Goal: Transaction & Acquisition: Book appointment/travel/reservation

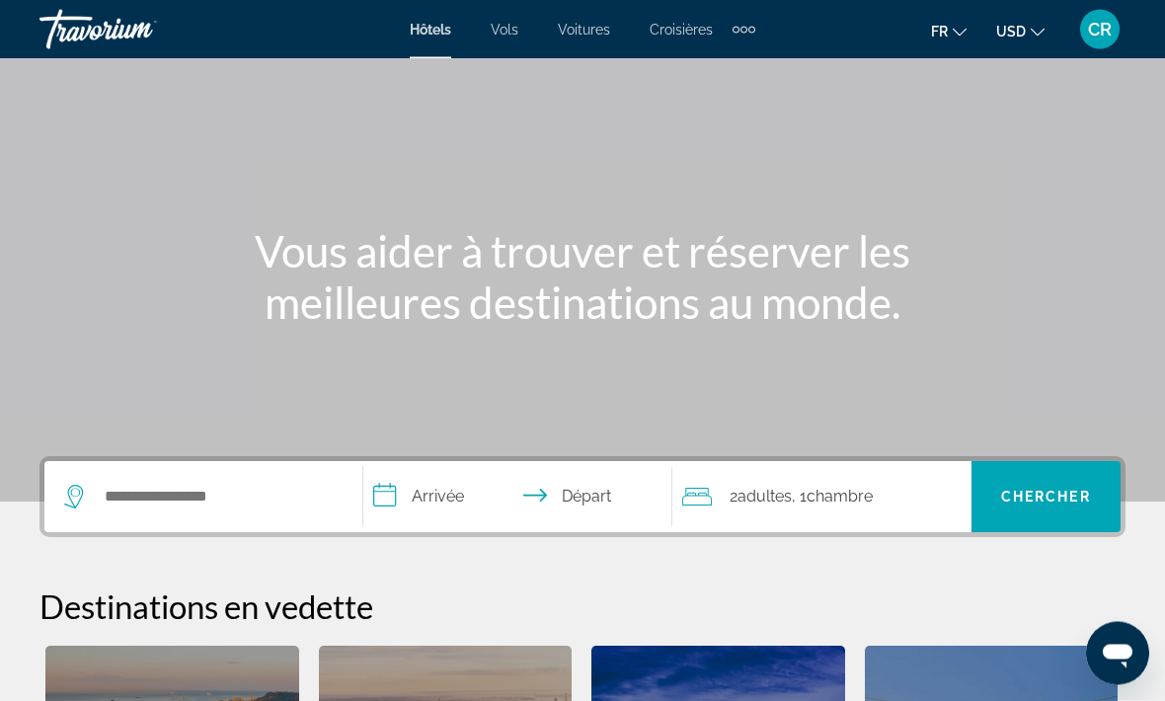
scroll to position [95, 0]
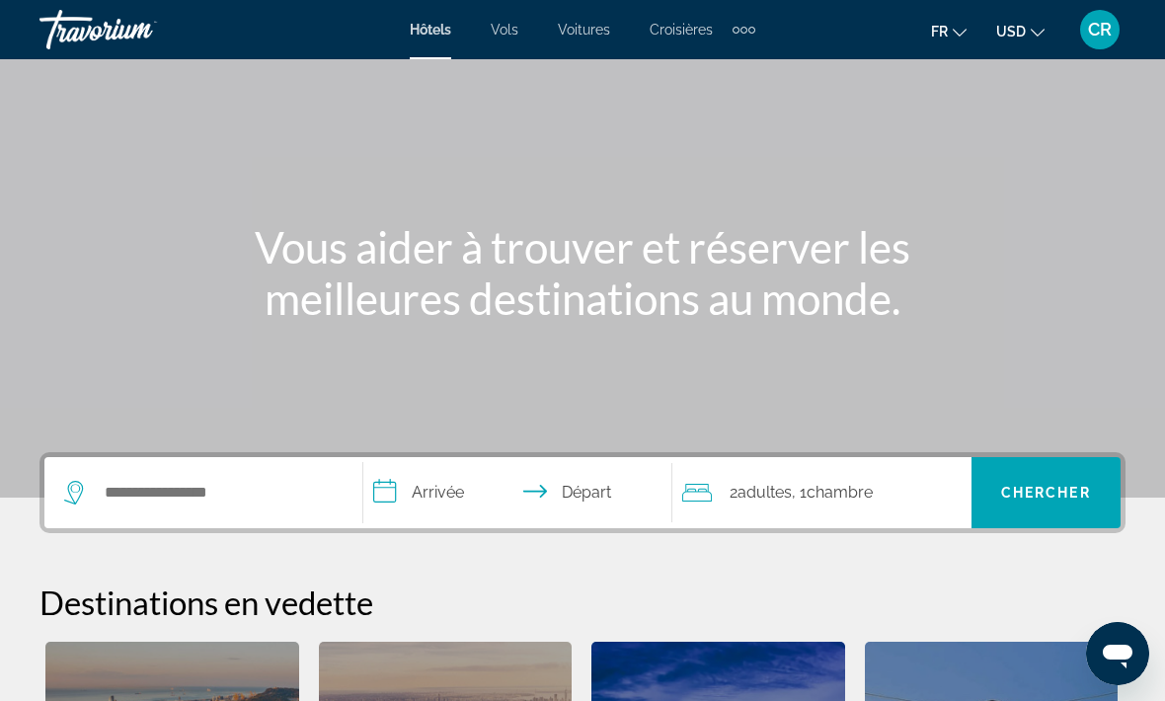
click at [844, 489] on span "Chambre" at bounding box center [840, 492] width 66 height 19
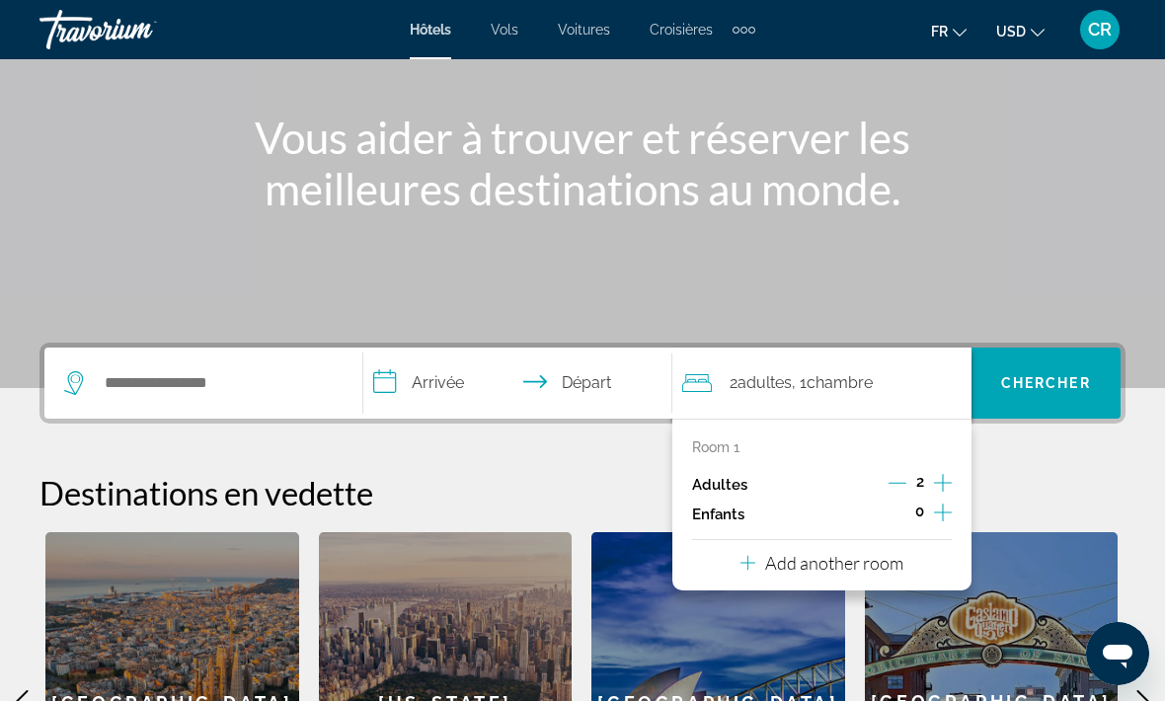
scroll to position [483, 0]
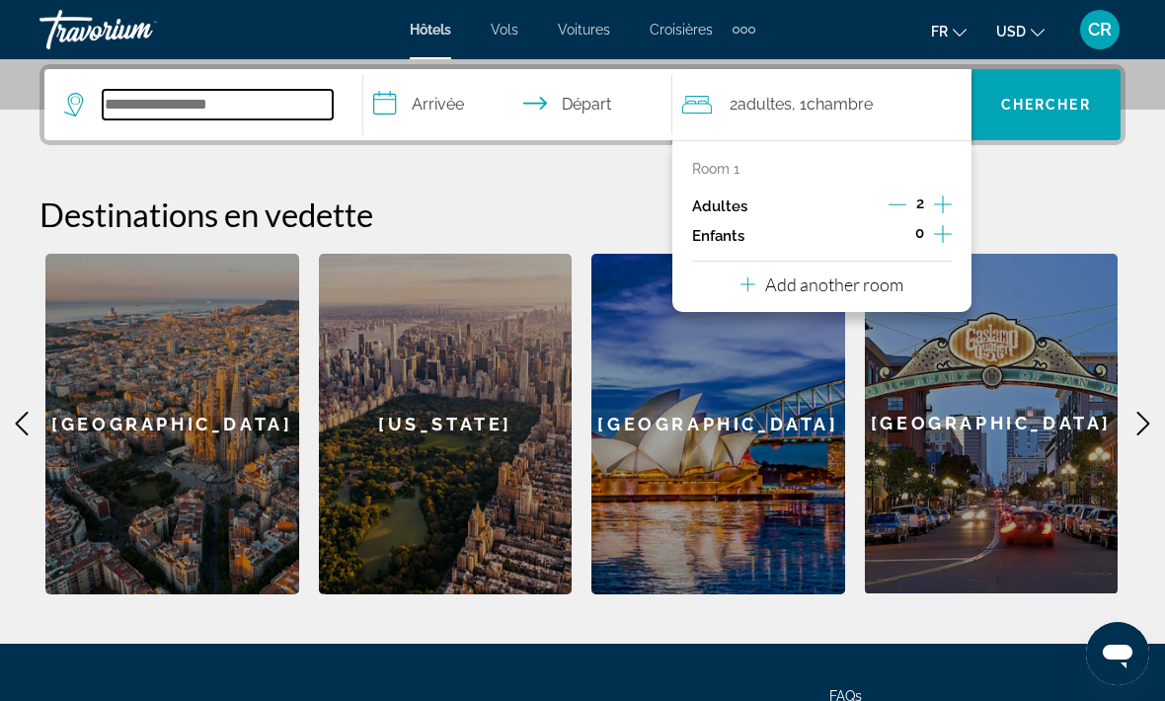
click at [162, 108] on input "Search widget" at bounding box center [218, 105] width 230 height 30
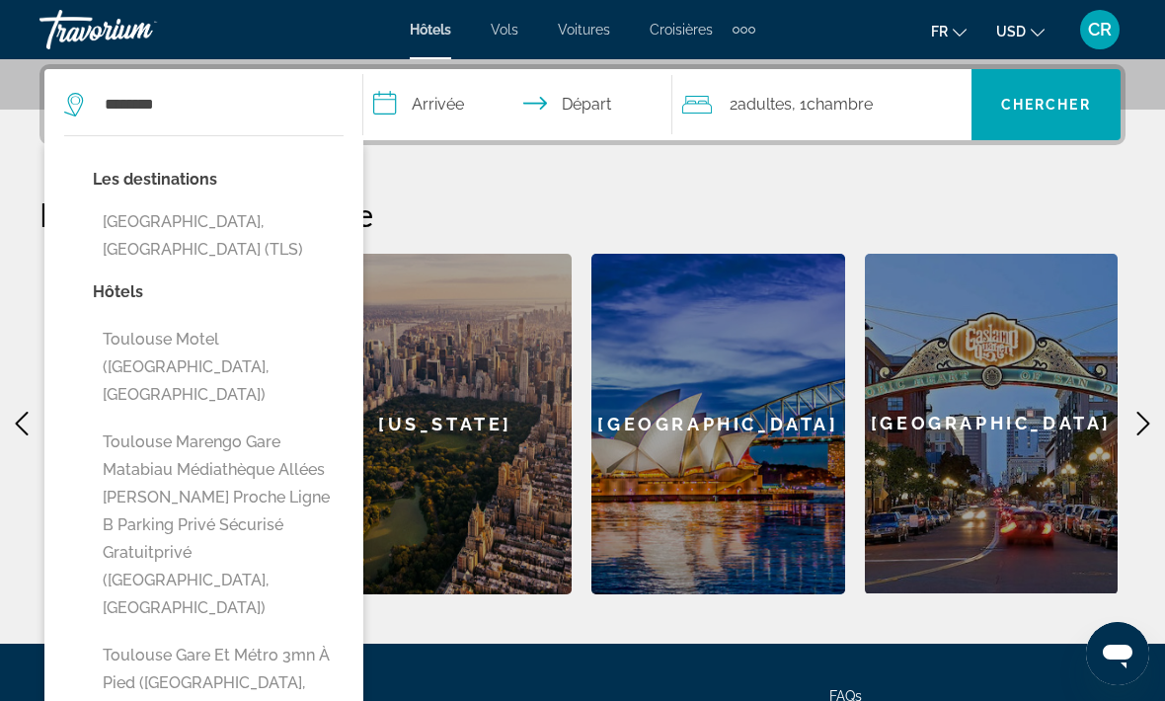
click at [184, 215] on button "[GEOGRAPHIC_DATA], [GEOGRAPHIC_DATA] (TLS)" at bounding box center [218, 235] width 251 height 65
type input "**********"
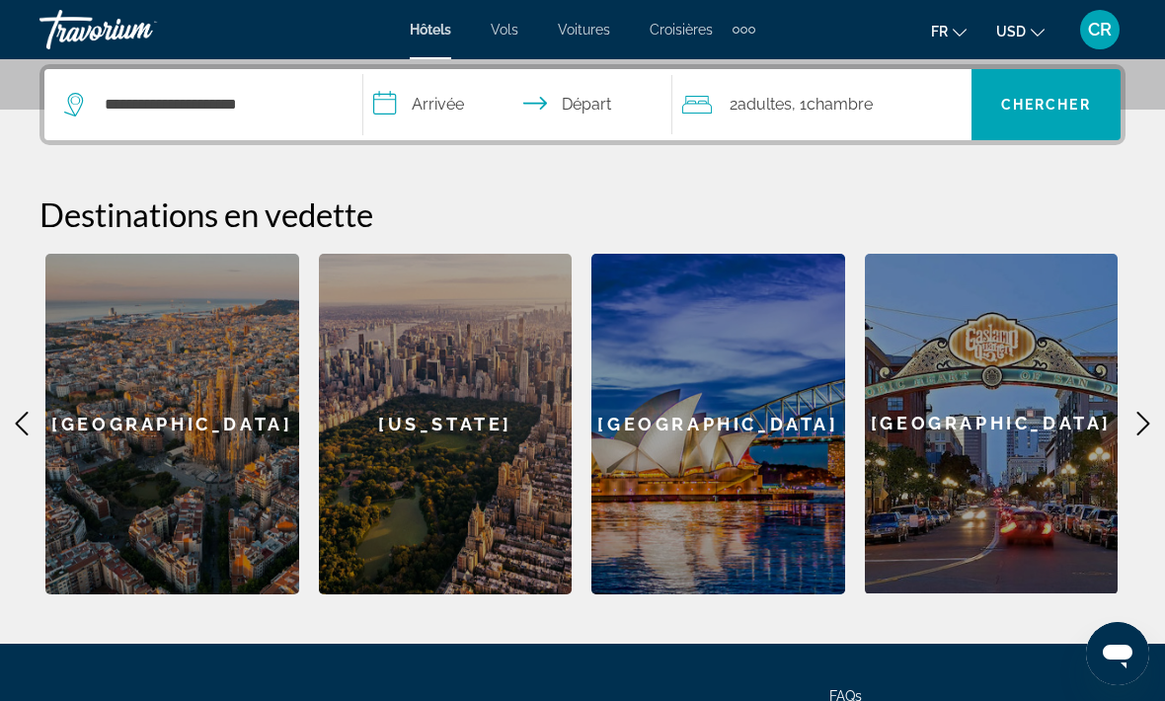
click at [1062, 103] on span "Chercher" at bounding box center [1047, 105] width 90 height 16
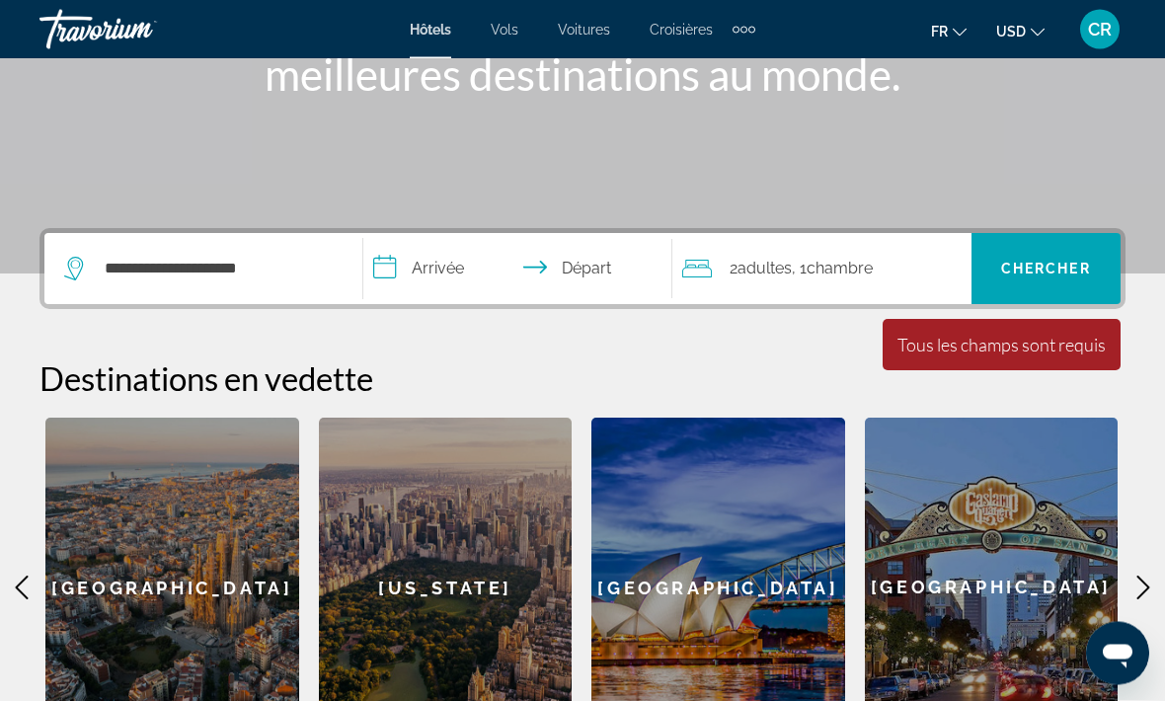
scroll to position [316, 0]
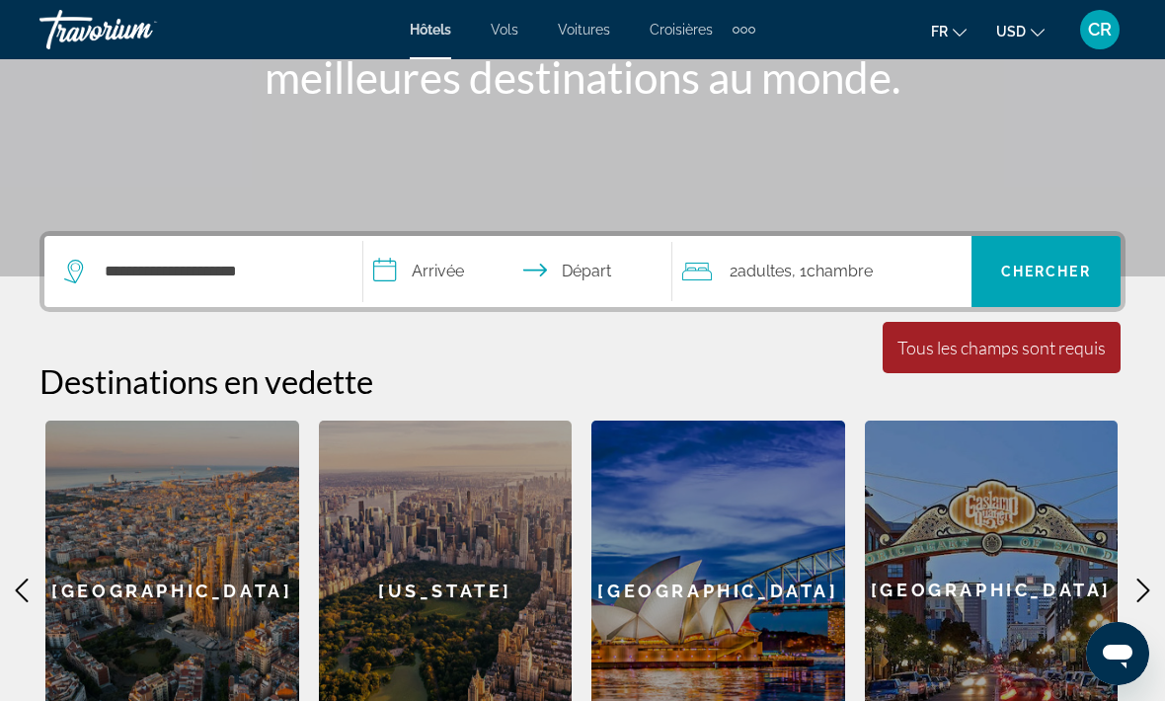
click at [1062, 346] on div "Tous les champs sont requis" at bounding box center [1002, 348] width 208 height 22
click at [1035, 350] on div "Tous les champs sont requis" at bounding box center [1002, 348] width 208 height 22
click at [1037, 253] on span "Search widget" at bounding box center [1046, 271] width 149 height 47
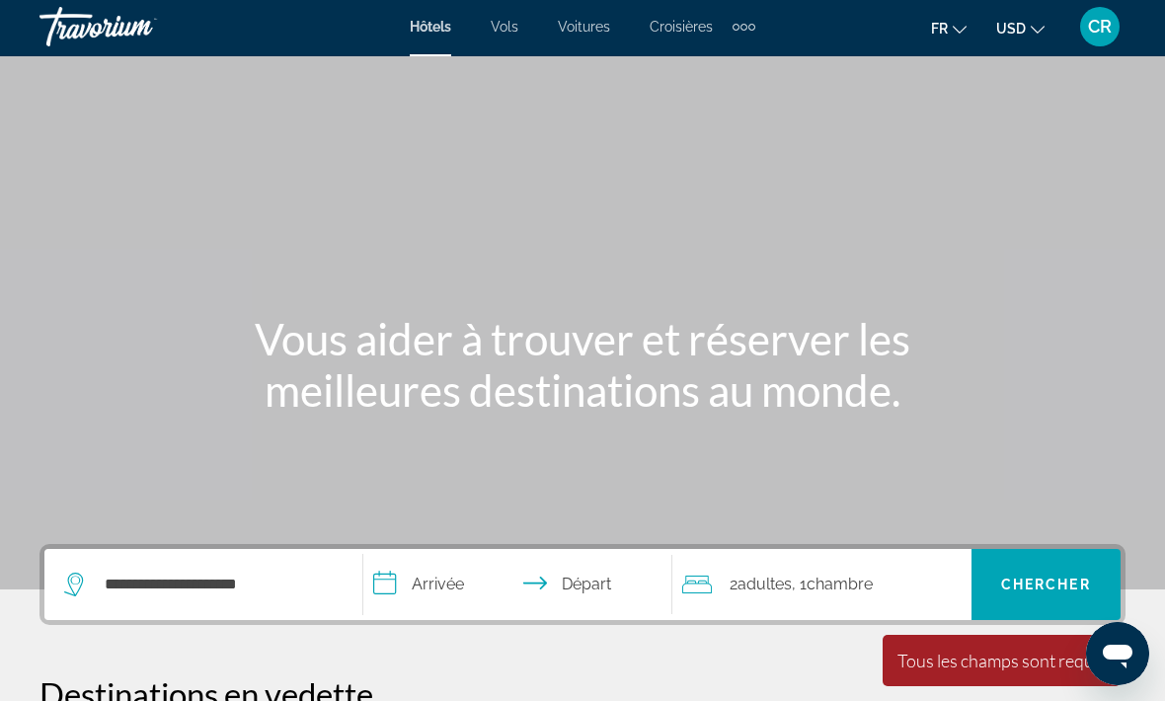
scroll to position [0, 0]
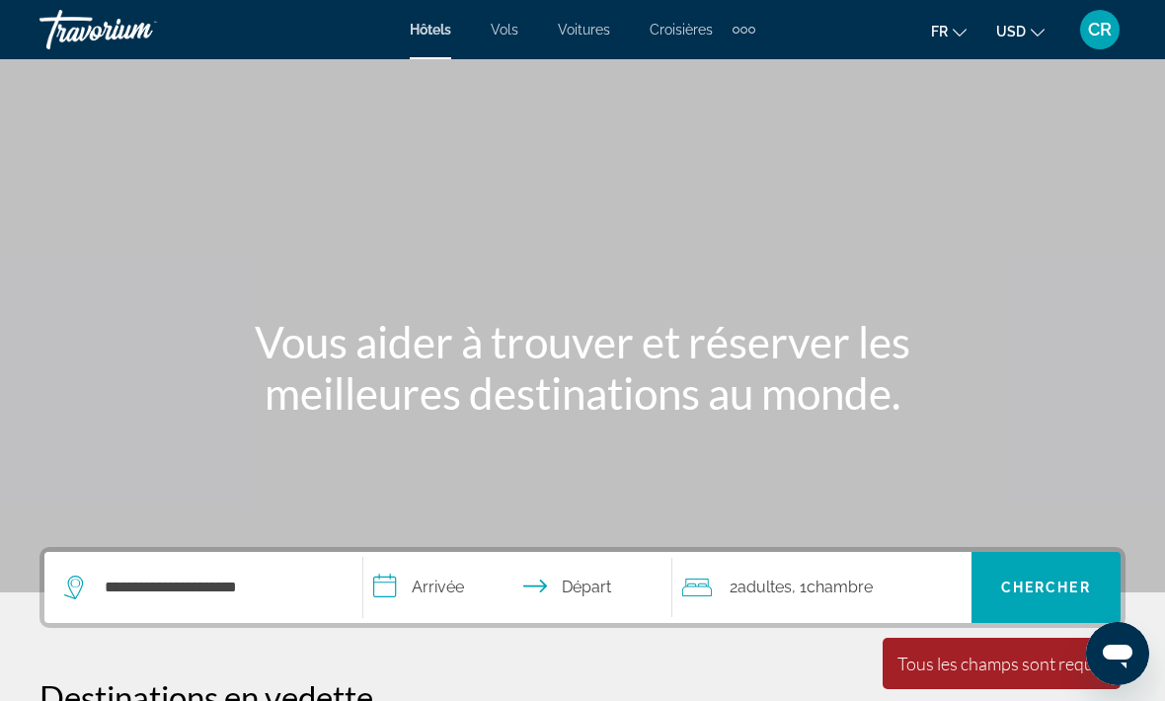
click at [431, 30] on span "Hôtels" at bounding box center [430, 30] width 41 height 16
click at [428, 33] on span "Hôtels" at bounding box center [430, 30] width 41 height 16
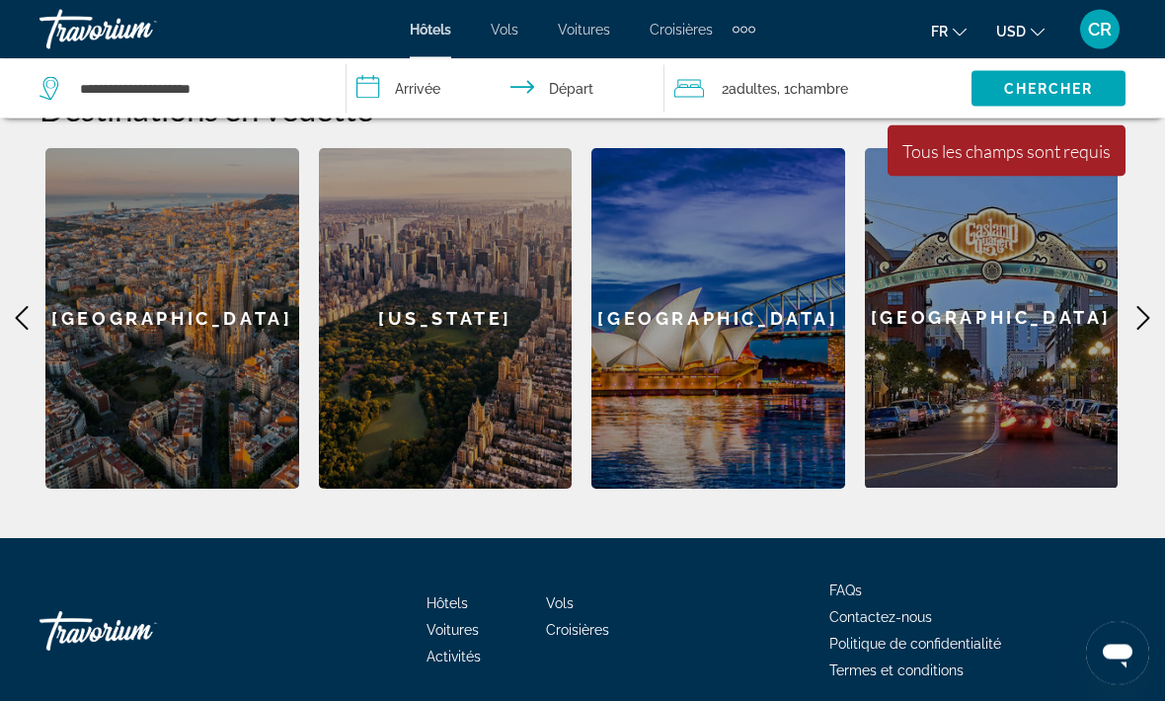
scroll to position [589, 0]
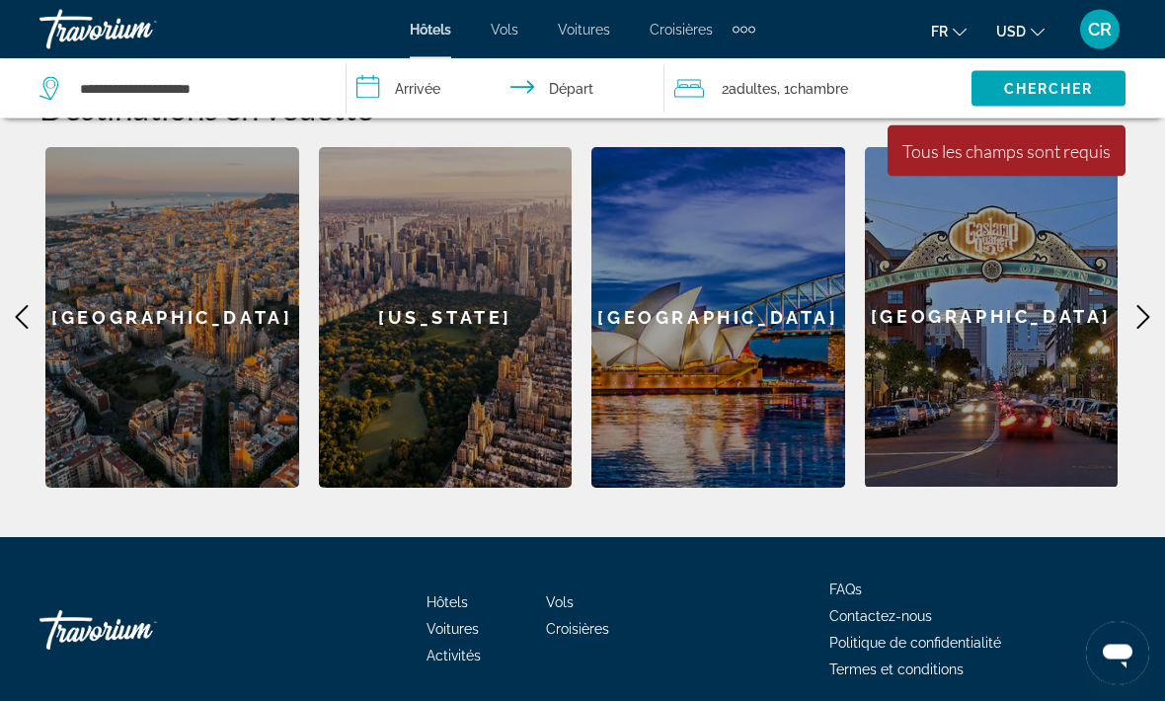
click at [456, 598] on span "Hôtels" at bounding box center [447, 604] width 41 height 16
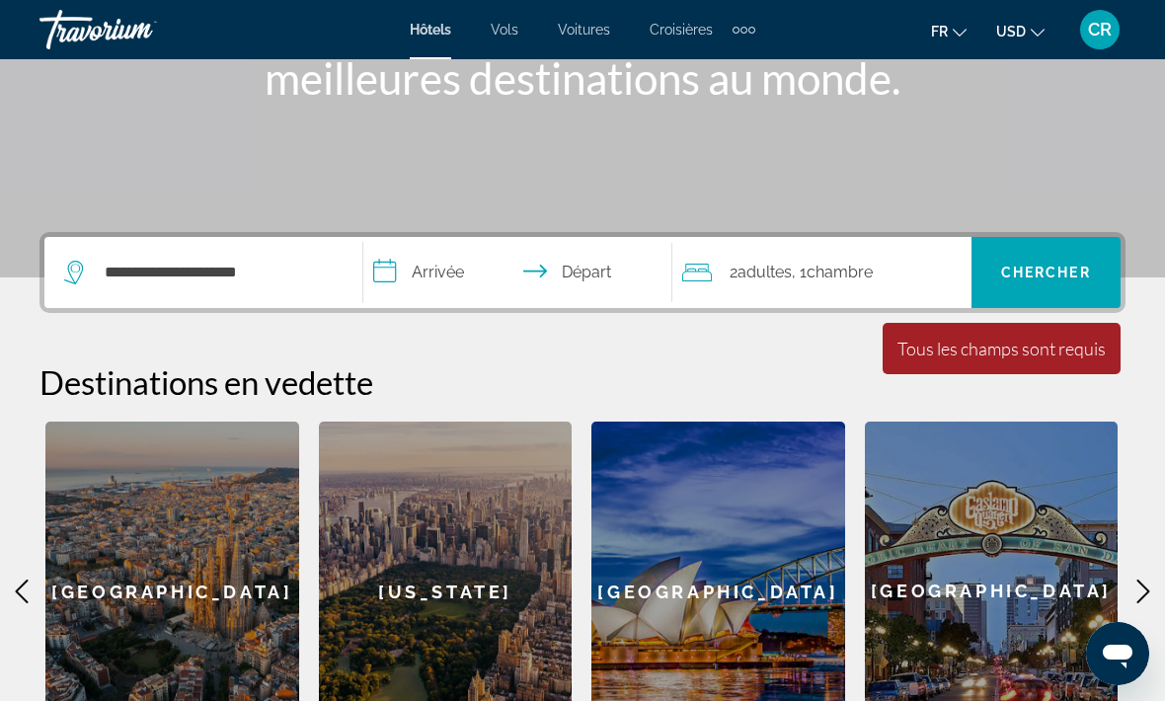
scroll to position [314, 0]
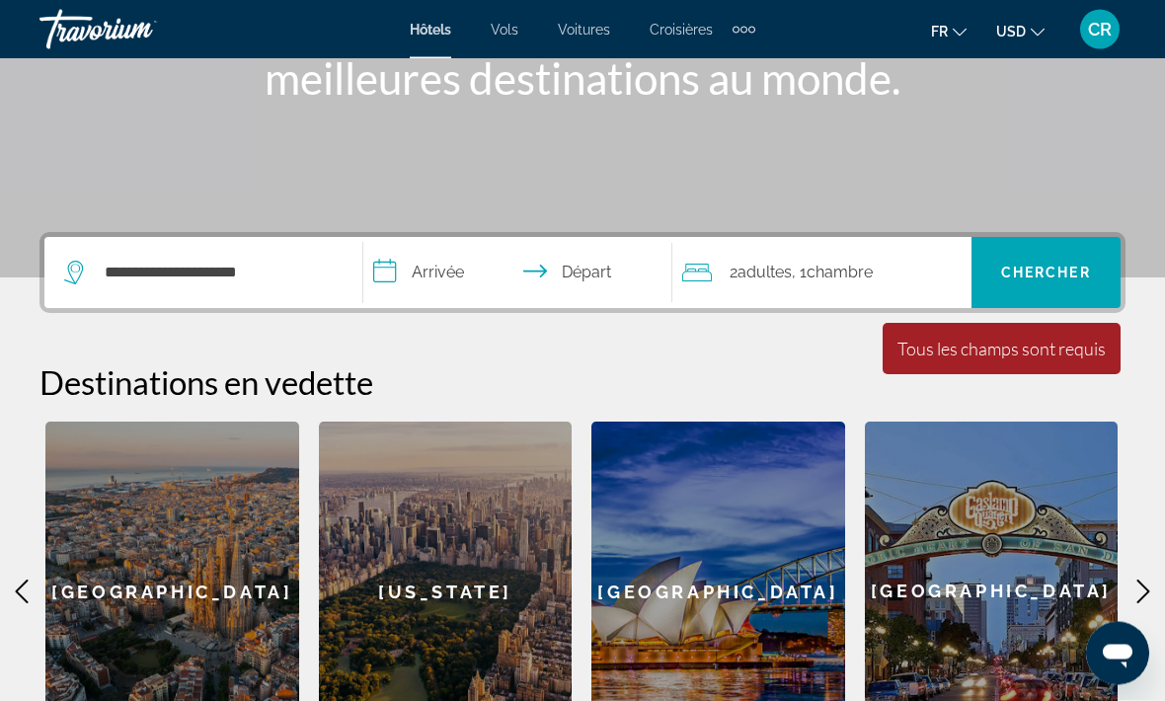
click at [1136, 591] on icon "Main content" at bounding box center [1144, 593] width 24 height 24
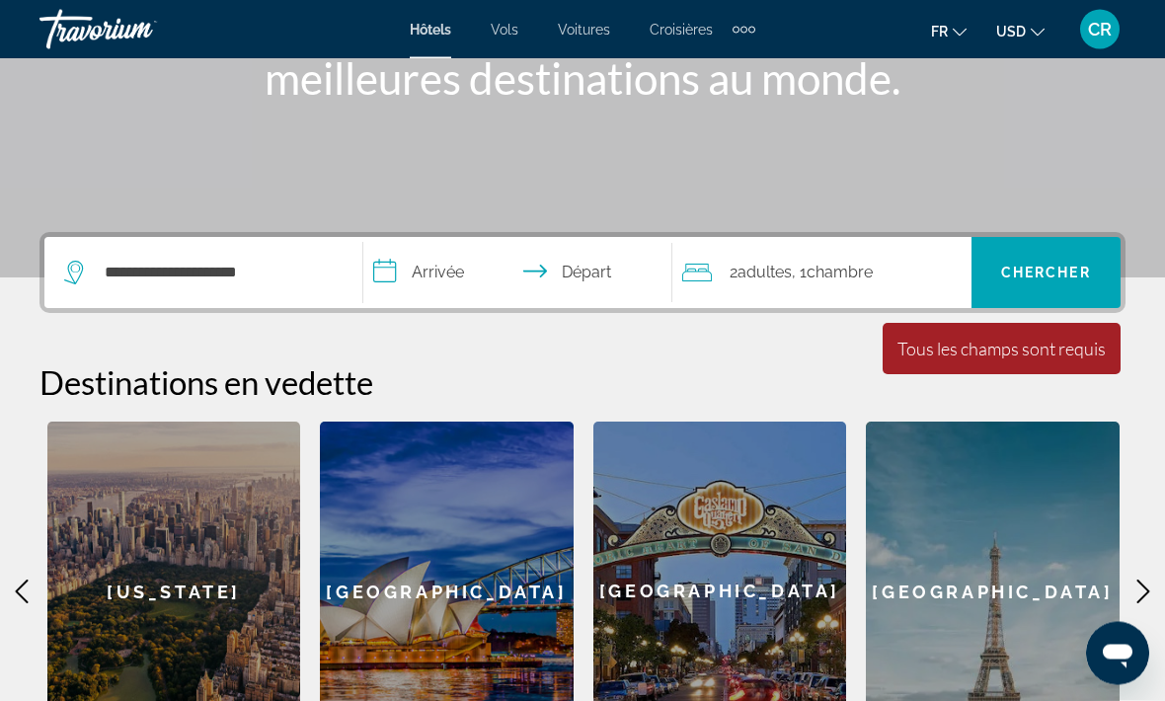
click at [1139, 596] on icon "Main content" at bounding box center [1144, 593] width 24 height 24
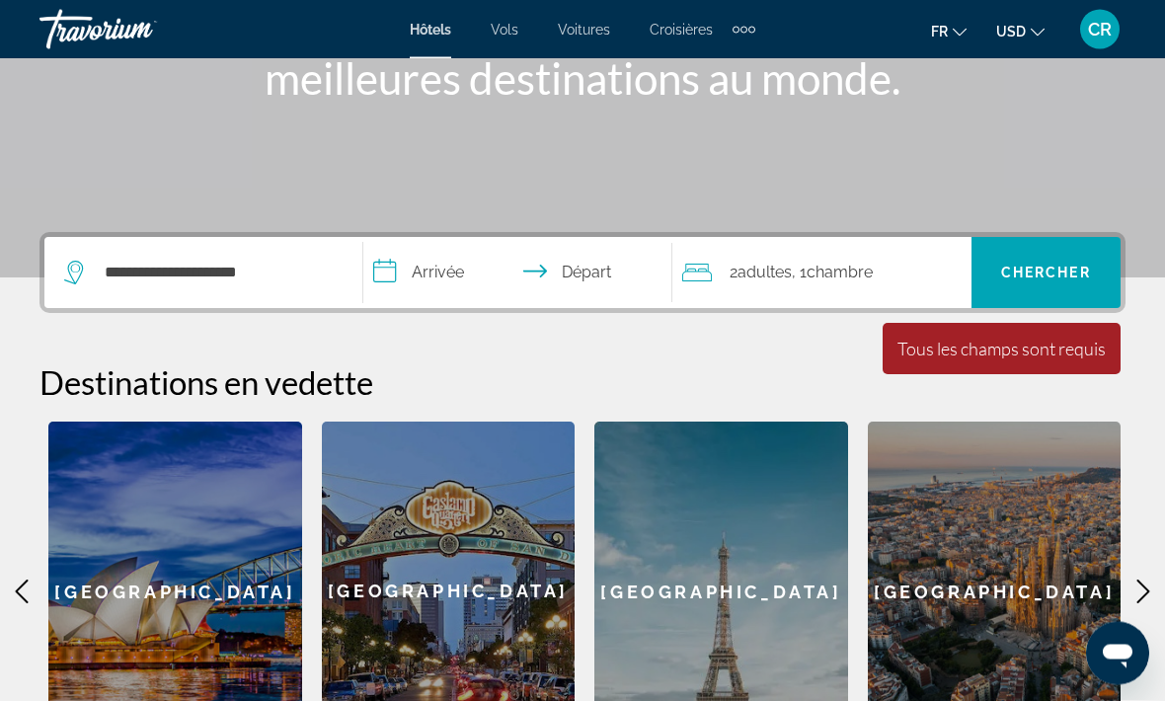
click at [1139, 591] on icon "Main content" at bounding box center [1144, 593] width 24 height 24
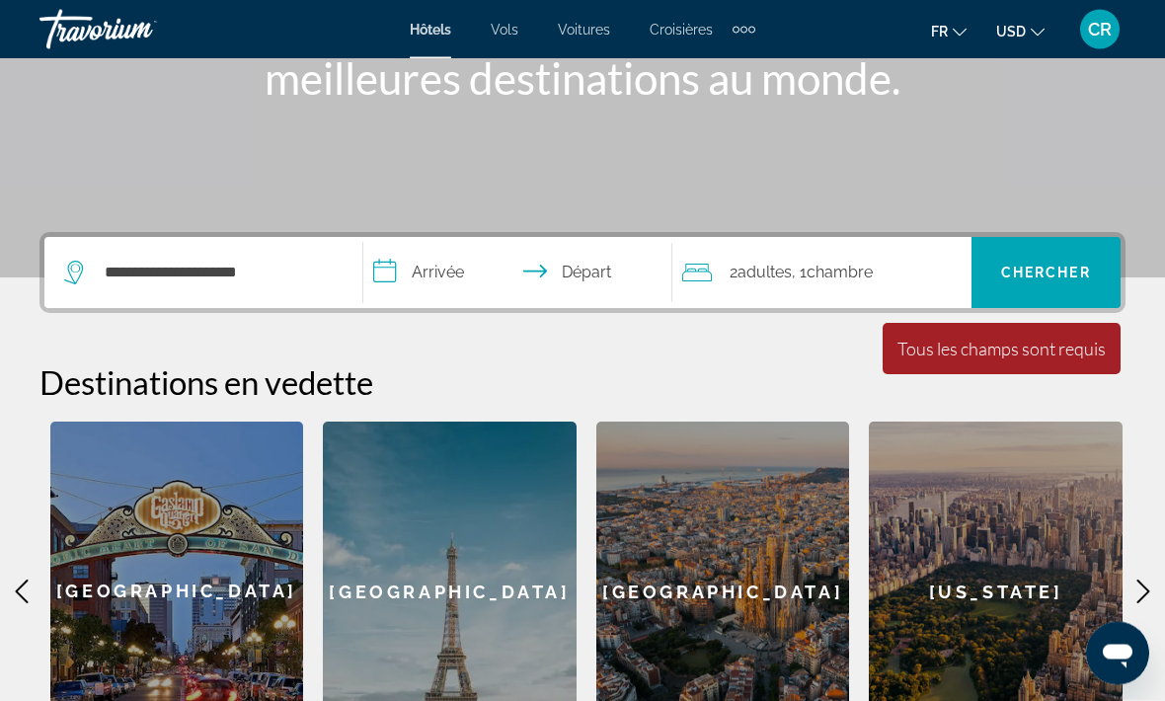
click at [1138, 585] on icon "Main content" at bounding box center [1144, 593] width 24 height 24
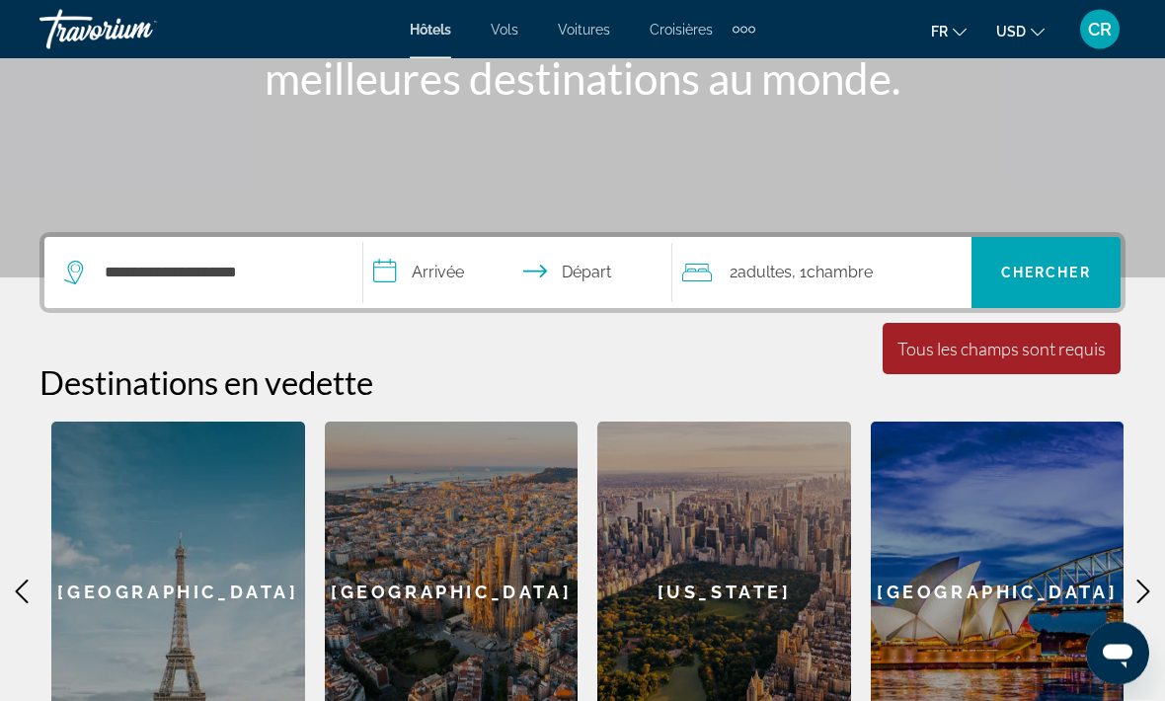
click at [1138, 583] on icon "Main content" at bounding box center [1144, 593] width 24 height 24
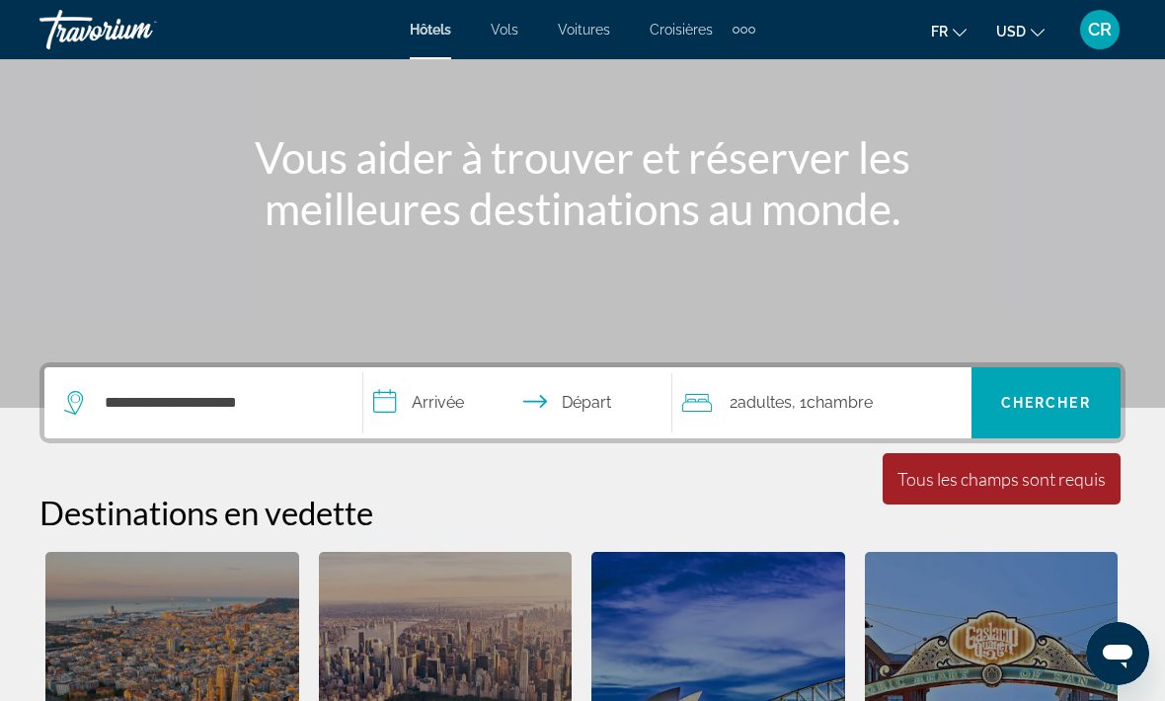
scroll to position [182, 0]
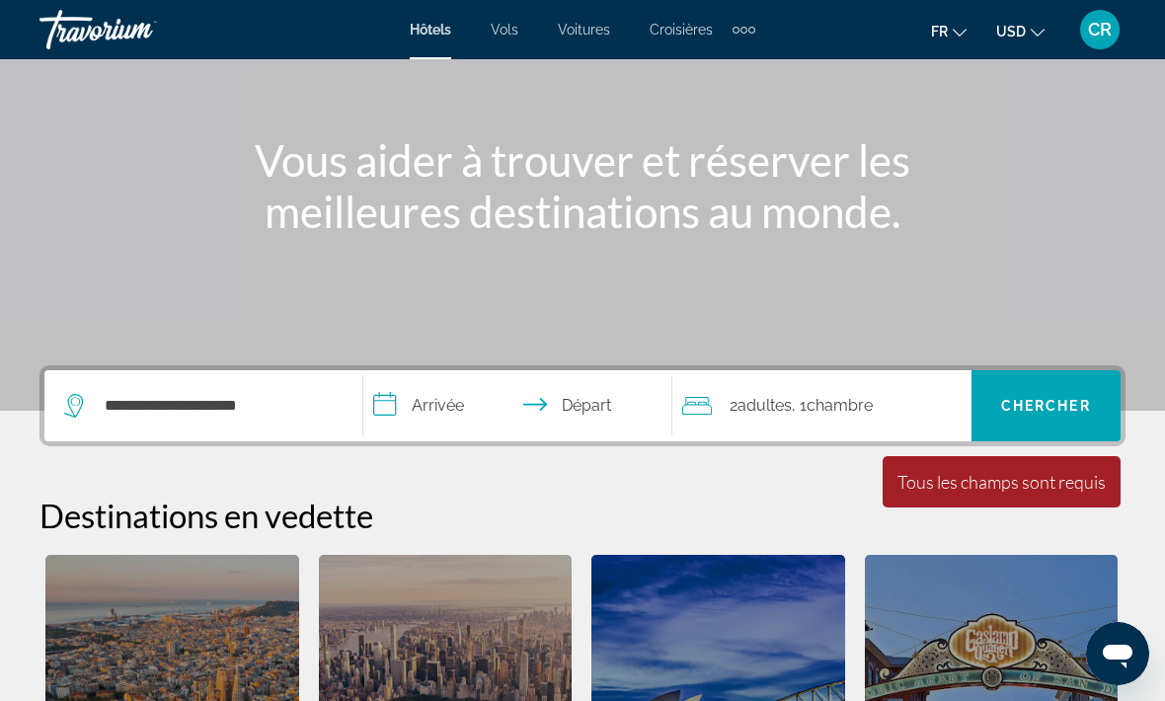
click at [746, 25] on div "Extra navigation items" at bounding box center [744, 30] width 23 height 30
click at [1004, 157] on div "Vous aider à trouver et réserver les meilleures destinations au monde." at bounding box center [582, 185] width 1165 height 103
click at [1040, 413] on span "Chercher" at bounding box center [1047, 406] width 90 height 16
click at [1050, 406] on span "Chercher" at bounding box center [1047, 406] width 90 height 16
click at [1050, 404] on span "Chercher" at bounding box center [1047, 406] width 90 height 16
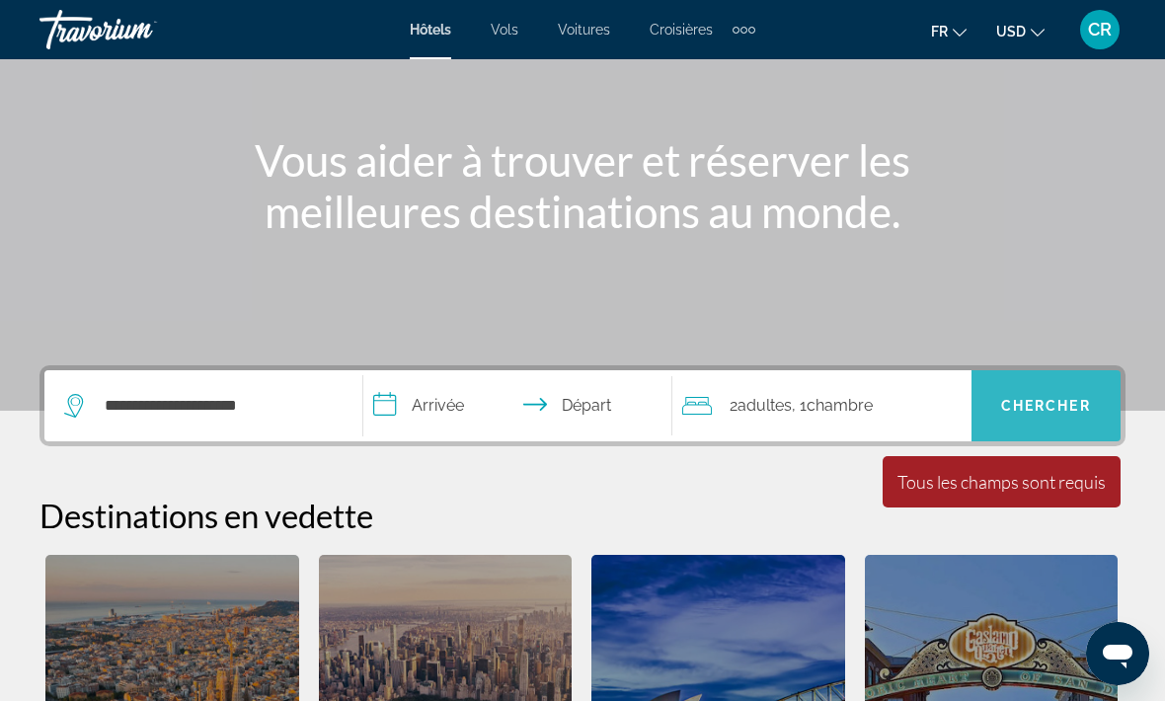
click at [1052, 406] on span "Chercher" at bounding box center [1047, 406] width 90 height 16
click at [1053, 405] on span "Chercher" at bounding box center [1047, 406] width 90 height 16
click at [1054, 405] on span "Chercher" at bounding box center [1047, 406] width 90 height 16
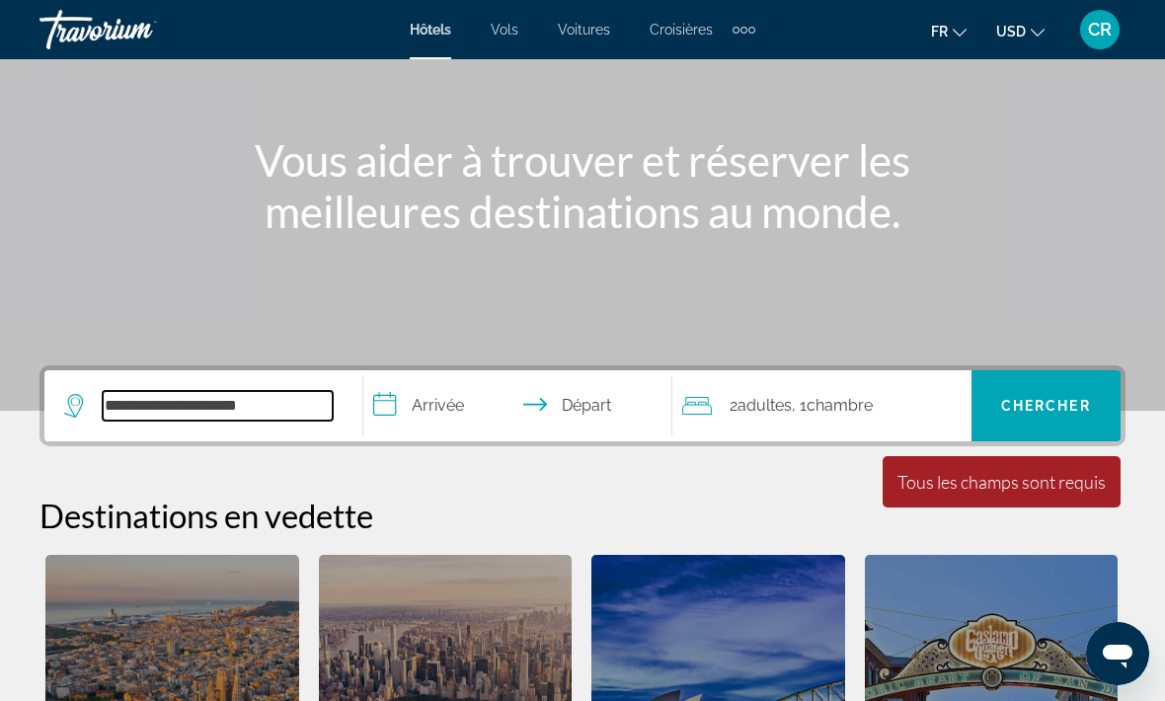
click at [261, 406] on input "**********" at bounding box center [218, 406] width 230 height 30
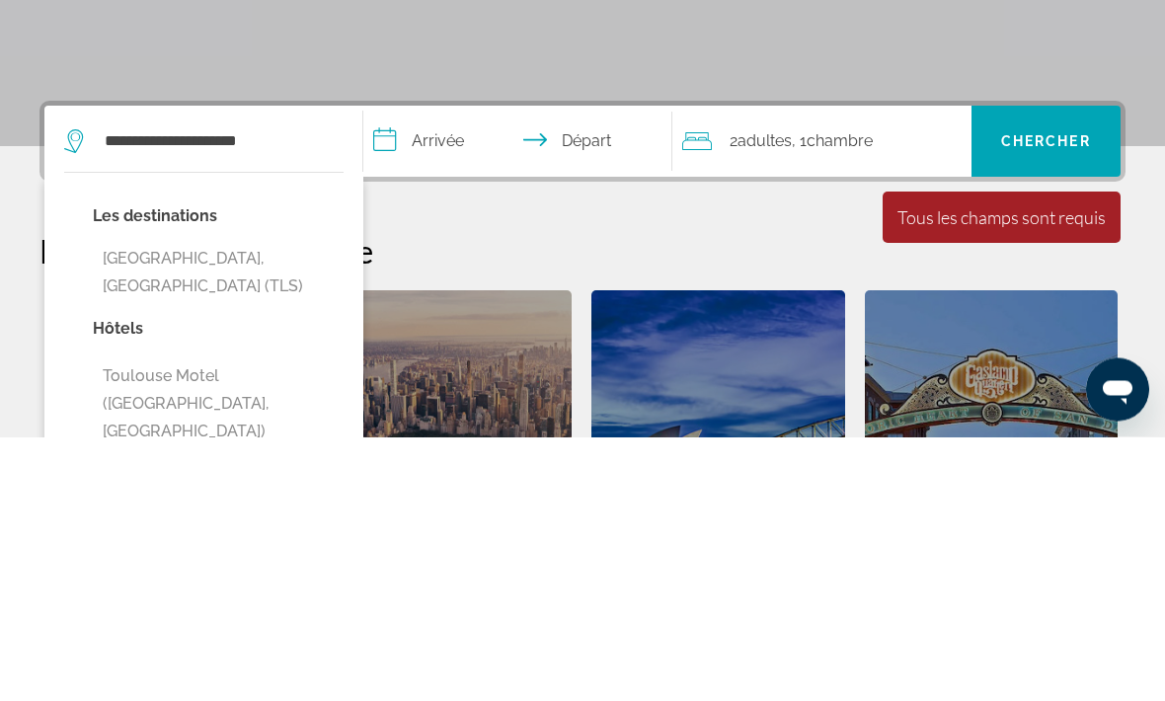
click at [265, 505] on button "[GEOGRAPHIC_DATA], [GEOGRAPHIC_DATA] (TLS)" at bounding box center [218, 537] width 251 height 65
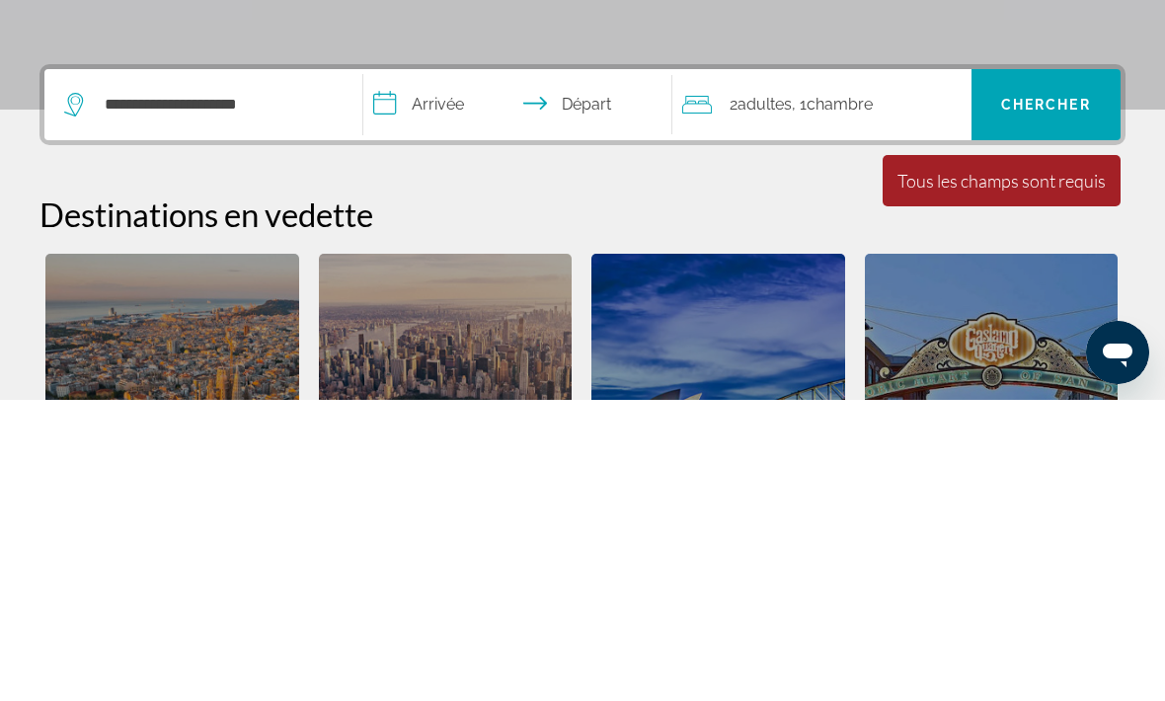
click at [408, 370] on input "**********" at bounding box center [521, 408] width 317 height 77
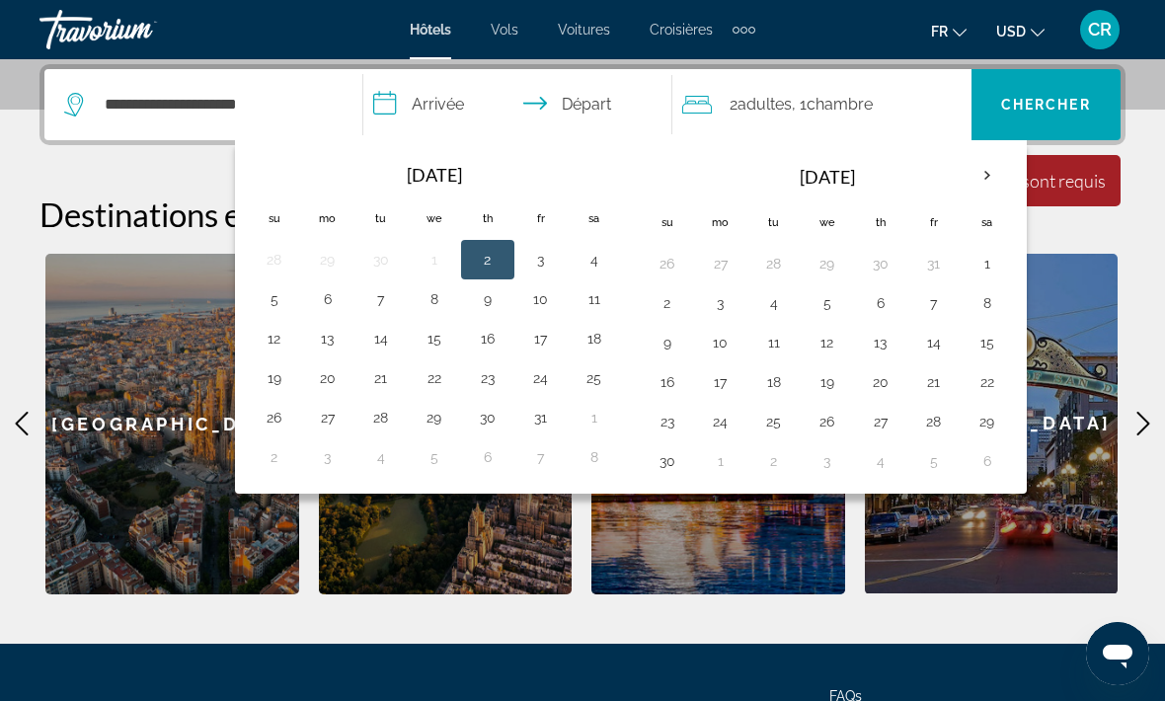
click at [990, 179] on th "Next month" at bounding box center [987, 175] width 53 height 43
click at [989, 371] on button "27" at bounding box center [988, 382] width 32 height 28
click at [717, 428] on button "29" at bounding box center [721, 422] width 32 height 28
type input "**********"
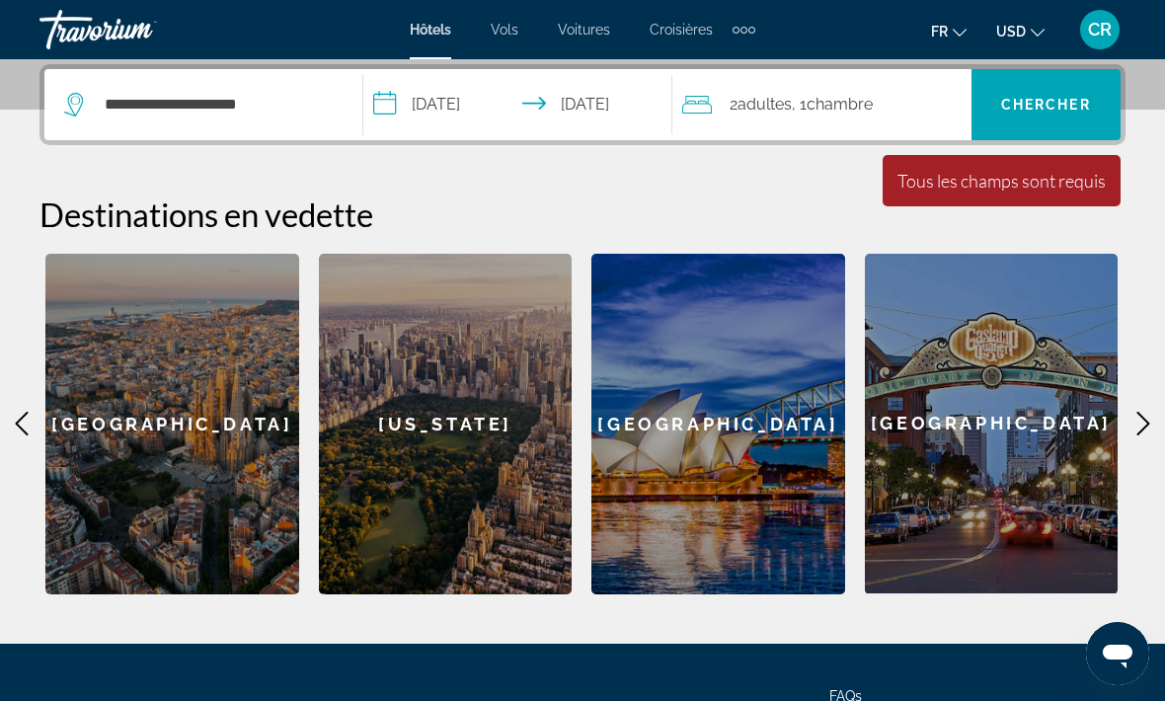
click at [1040, 108] on span "Chercher" at bounding box center [1047, 105] width 90 height 16
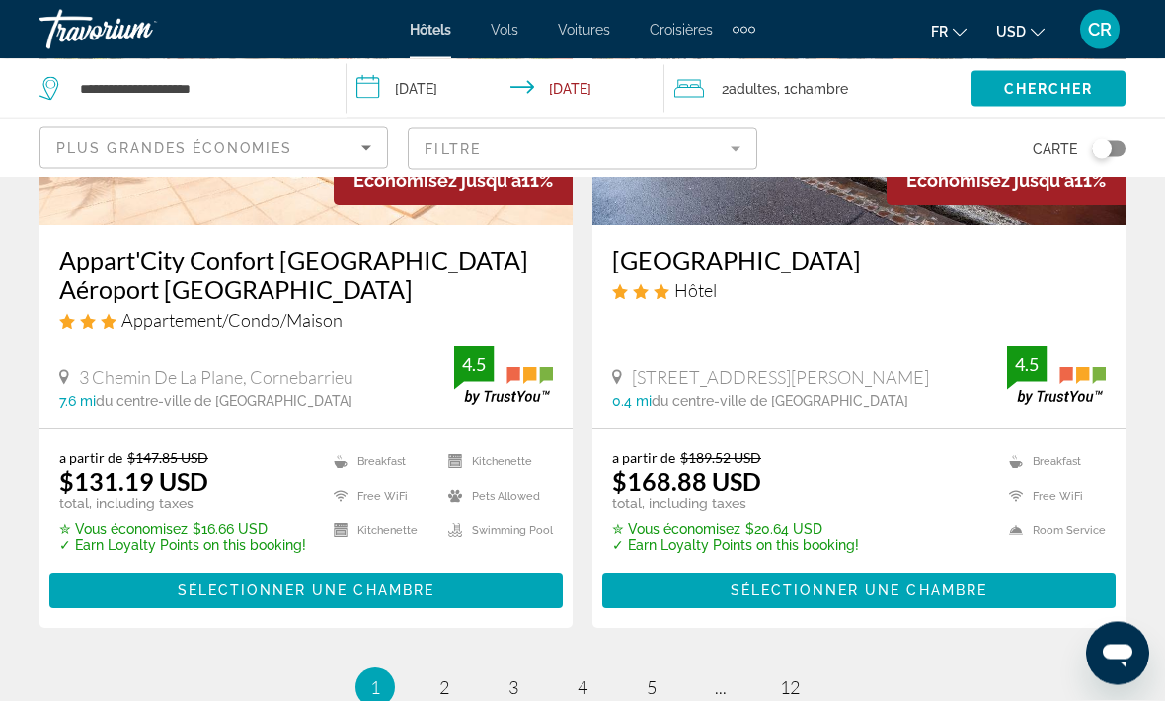
scroll to position [4121, 0]
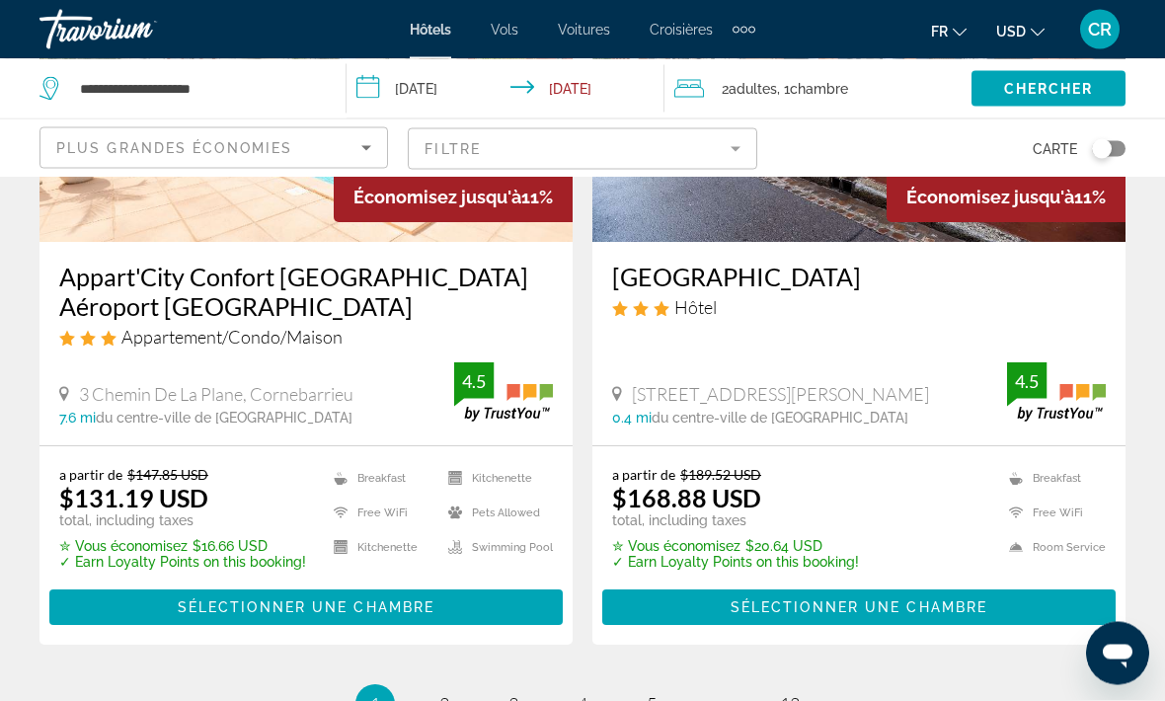
click at [540, 146] on mat-form-field "Filtre" at bounding box center [582, 148] width 349 height 41
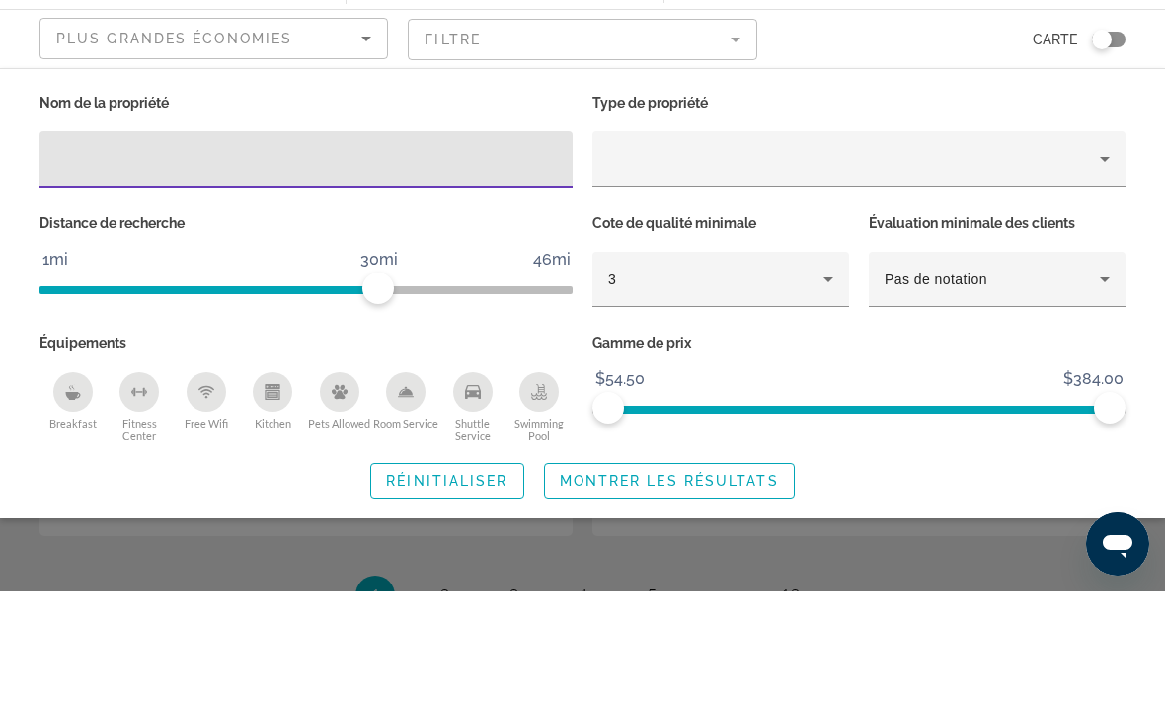
click at [825, 257] on div "Property type" at bounding box center [854, 269] width 492 height 24
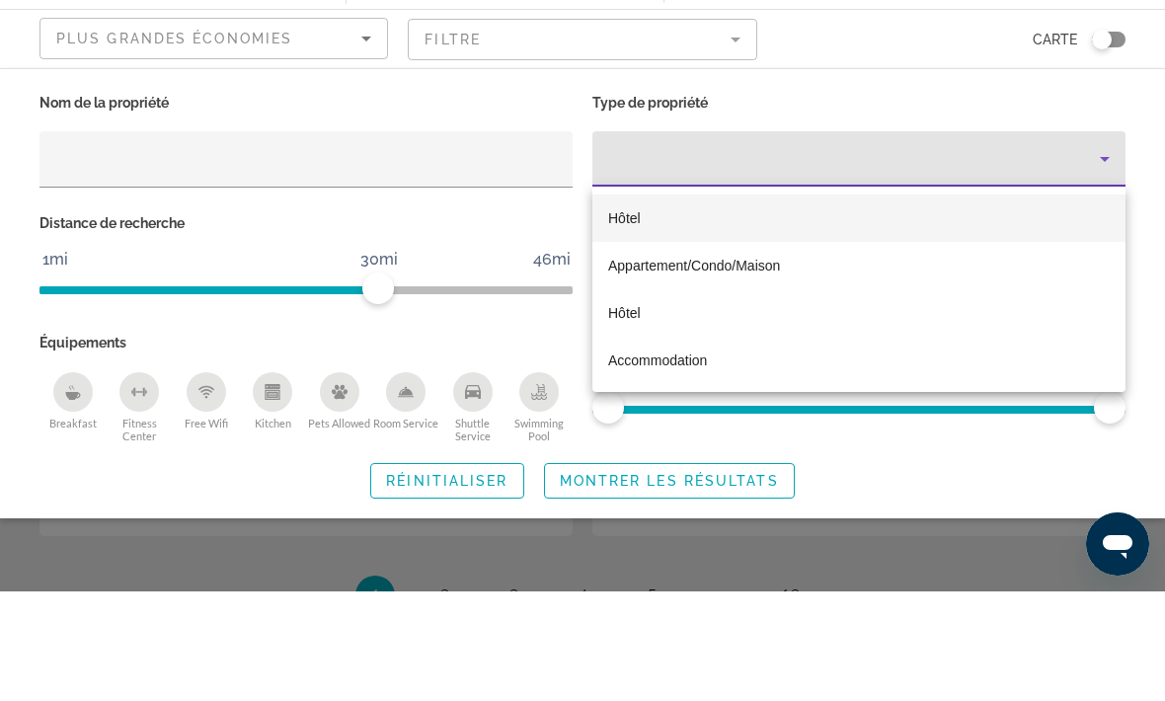
scroll to position [4231, 0]
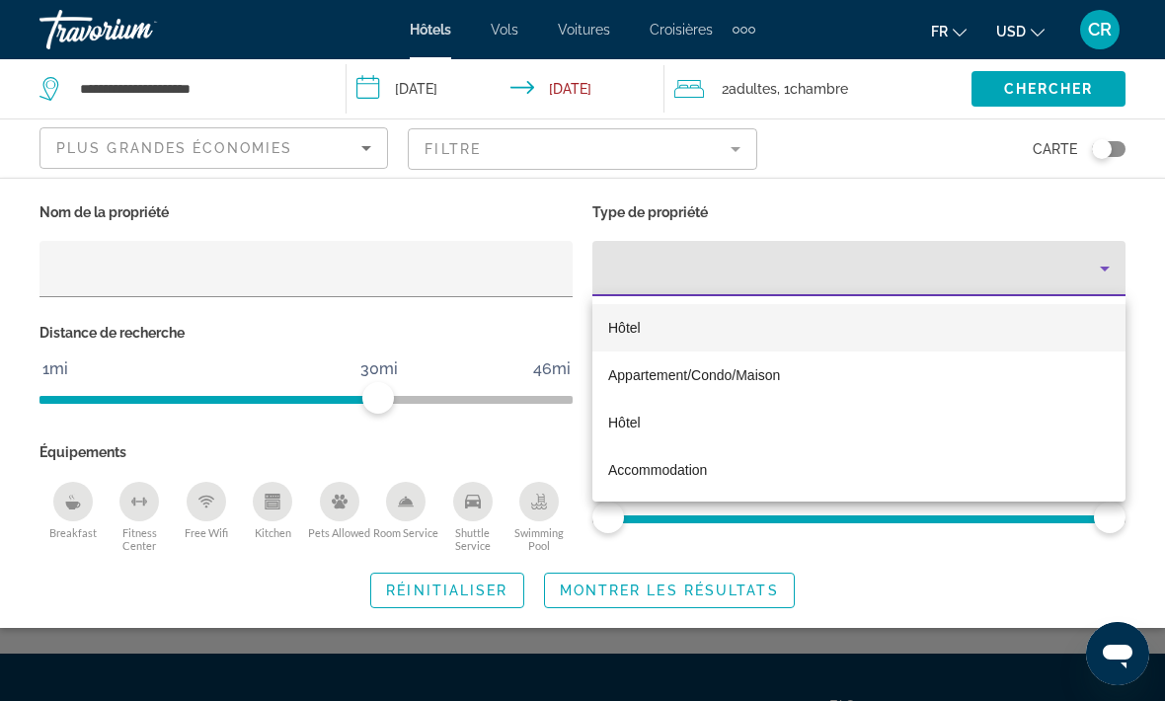
click at [860, 275] on div at bounding box center [582, 350] width 1165 height 701
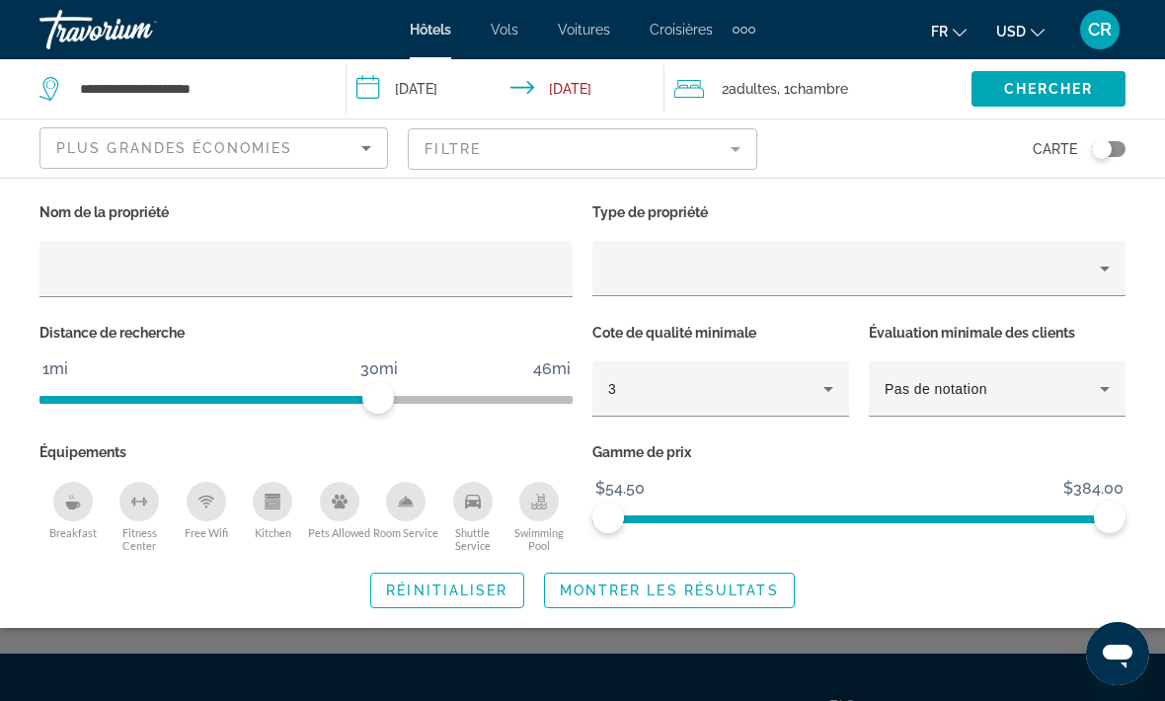
click at [865, 263] on div "Property type" at bounding box center [854, 269] width 492 height 24
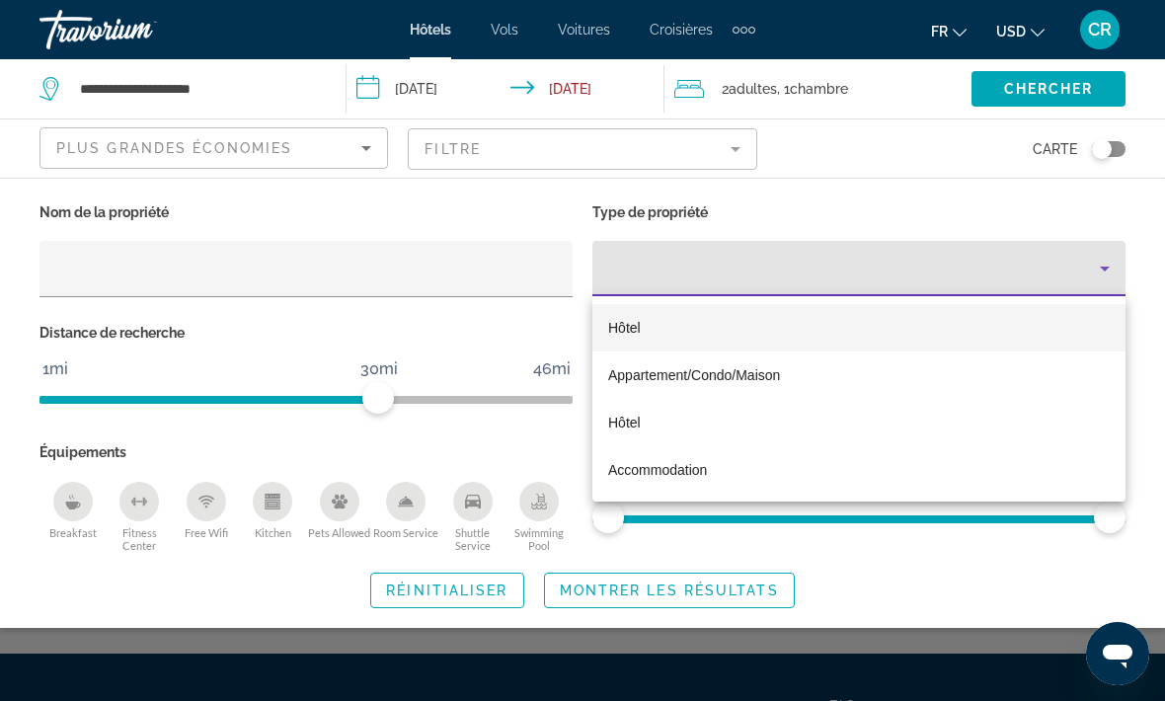
click at [766, 285] on div at bounding box center [582, 350] width 1165 height 701
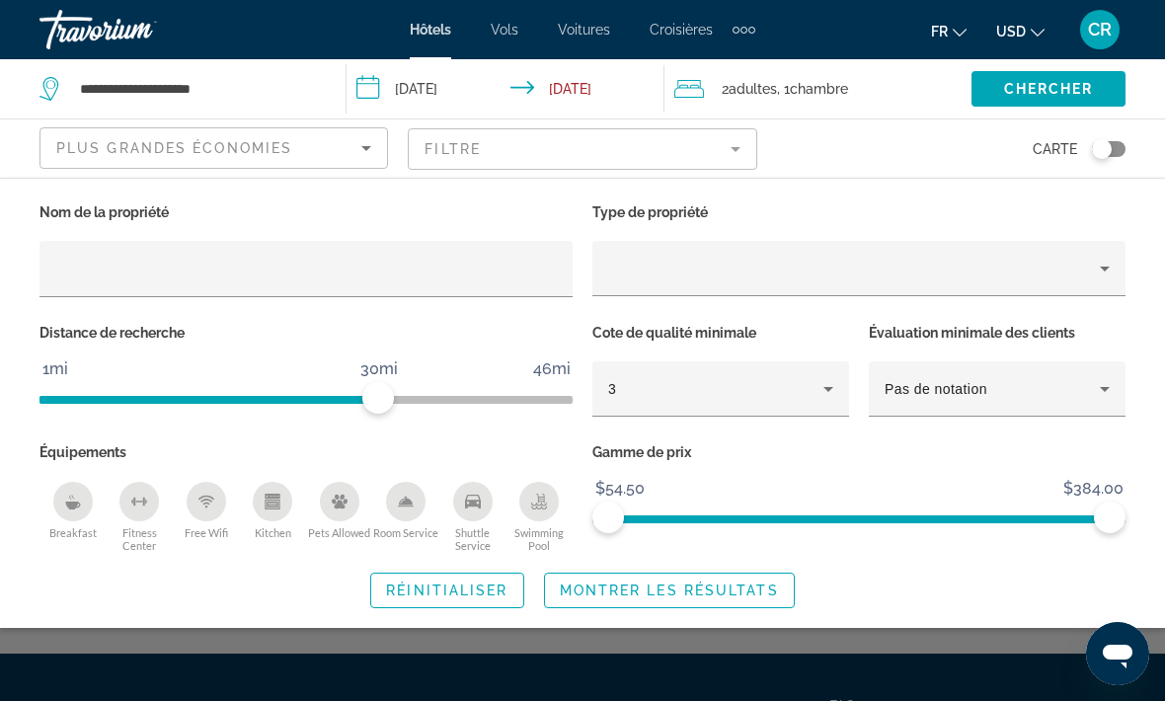
click at [757, 264] on div "Property type" at bounding box center [854, 269] width 492 height 24
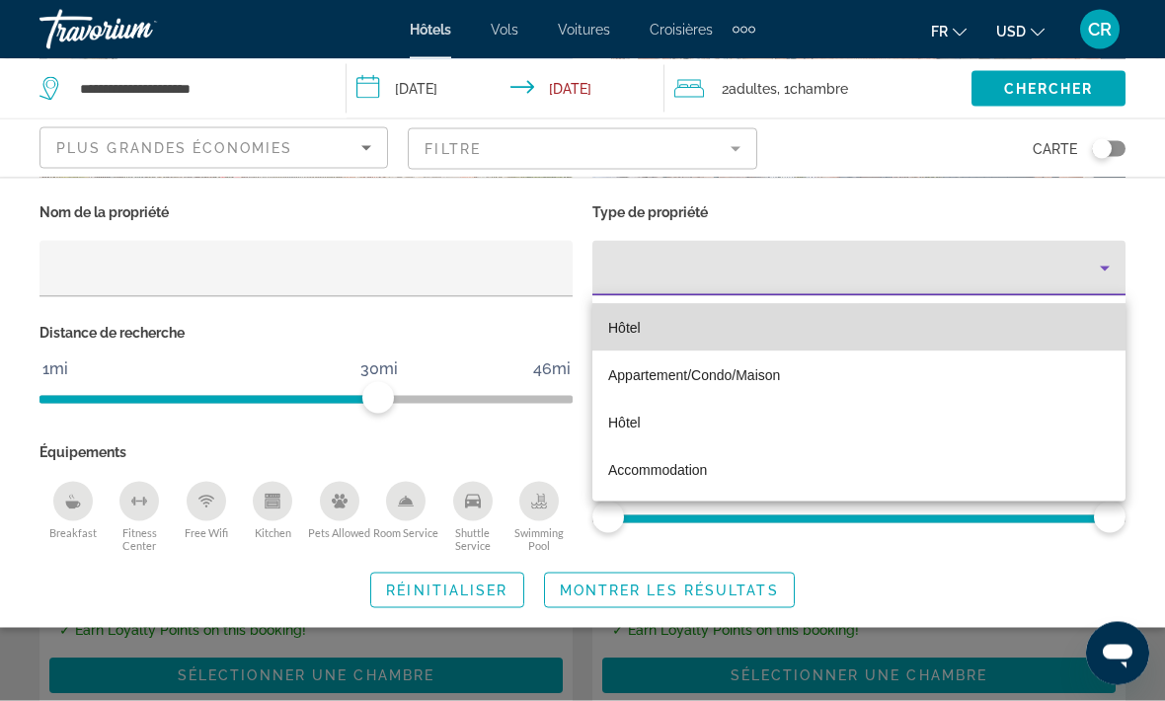
scroll to position [4054, 0]
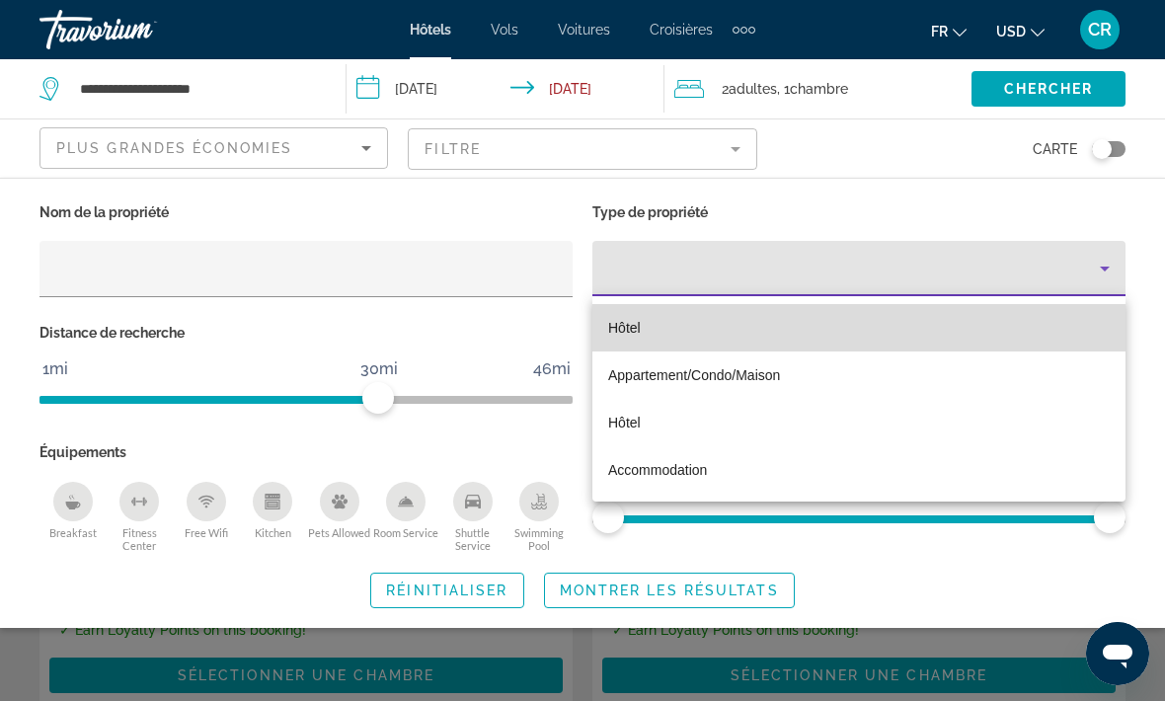
click at [742, 325] on mat-option "Hôtel" at bounding box center [859, 327] width 533 height 47
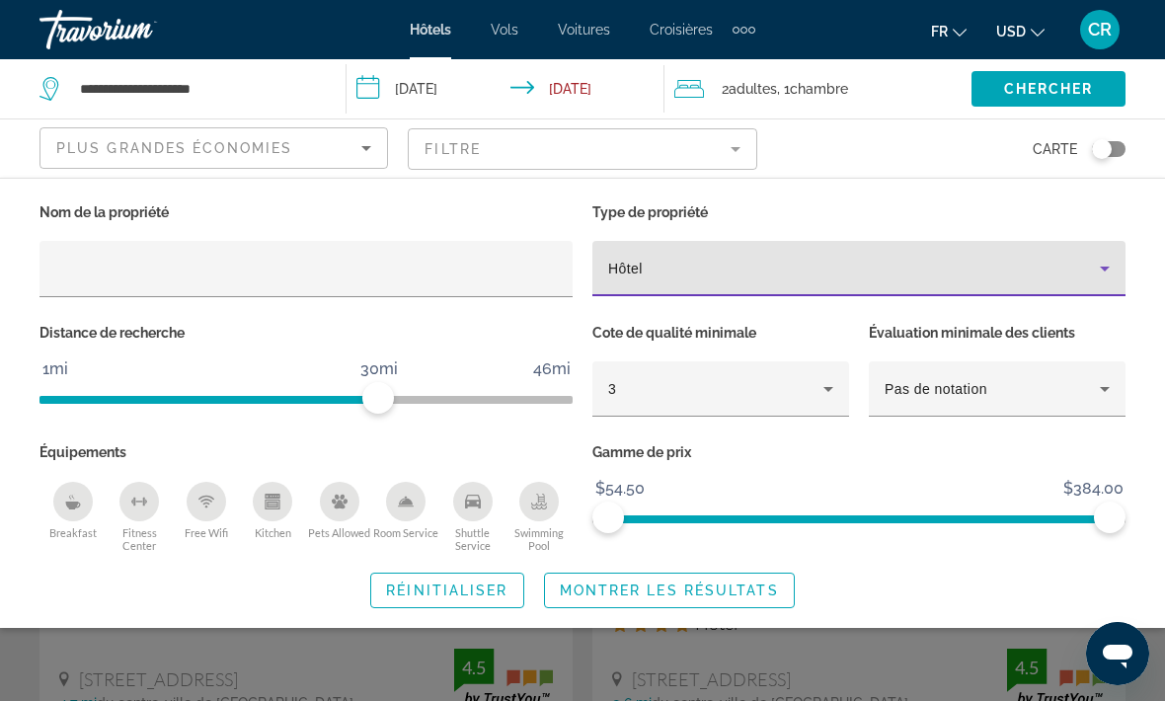
scroll to position [60, 0]
click at [541, 504] on icon "Swimming Pool" at bounding box center [539, 502] width 16 height 16
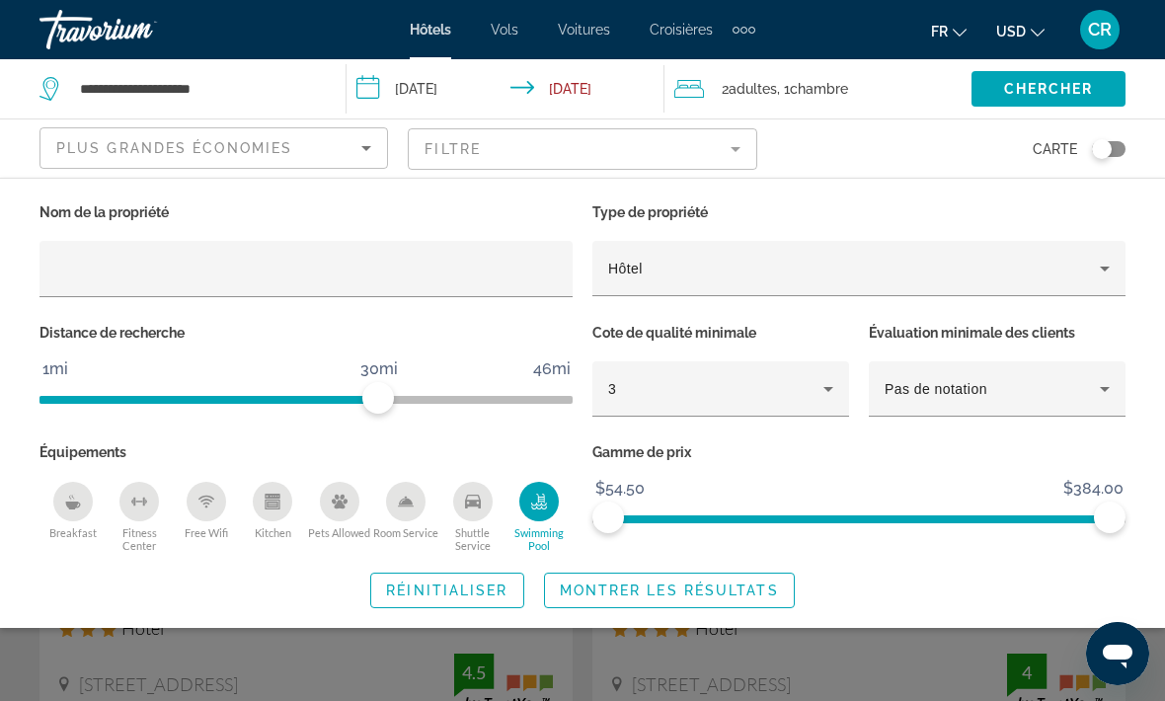
click at [199, 521] on button "Free Wifi" at bounding box center [206, 517] width 67 height 72
click at [81, 488] on div "Breakfast" at bounding box center [73, 502] width 40 height 40
click at [612, 591] on span "Montrer les résultats" at bounding box center [669, 591] width 219 height 16
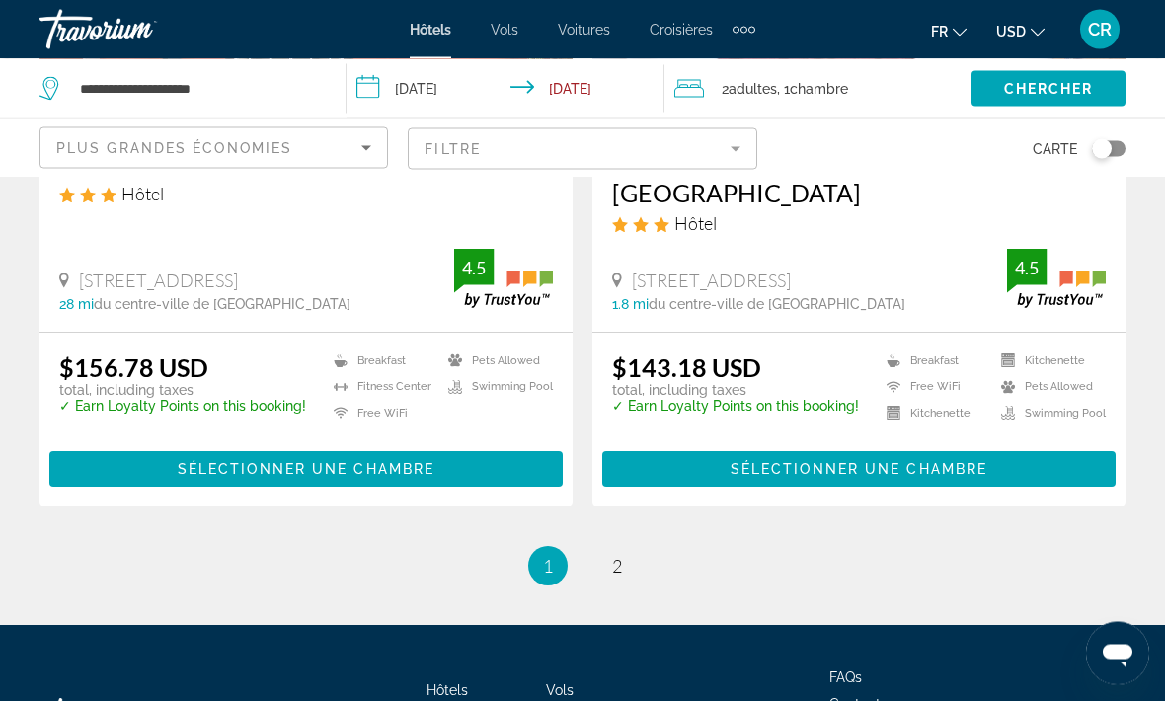
scroll to position [4159, 0]
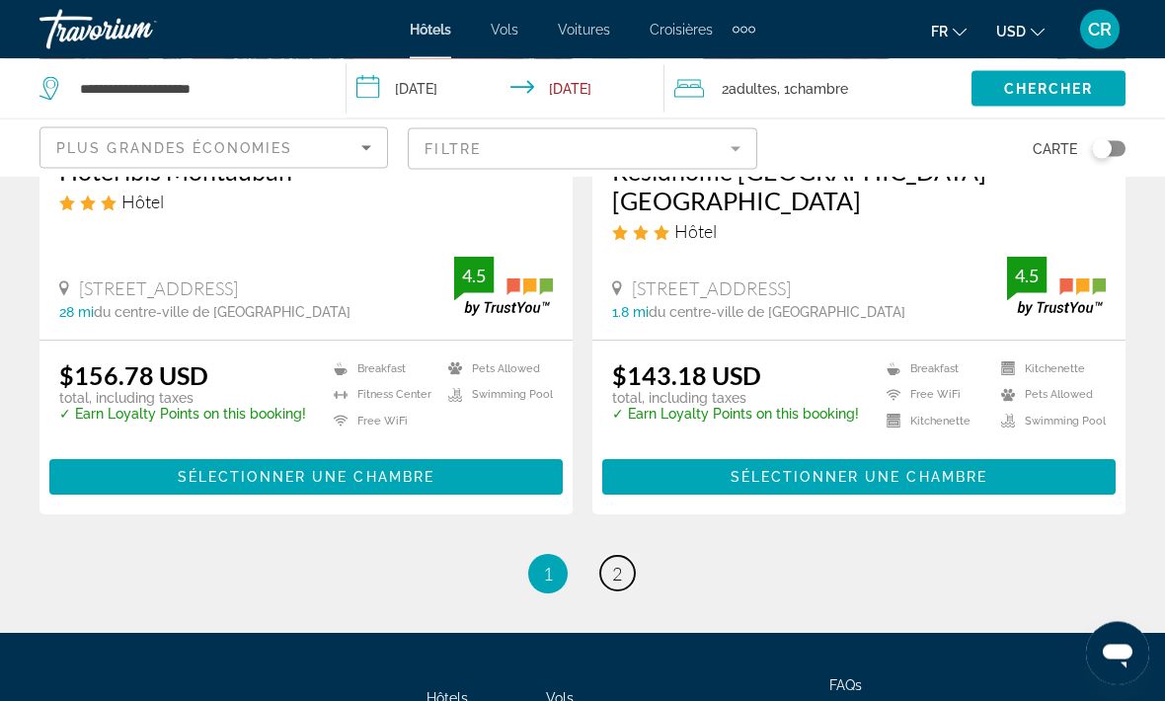
click at [607, 557] on link "page 2" at bounding box center [618, 574] width 35 height 35
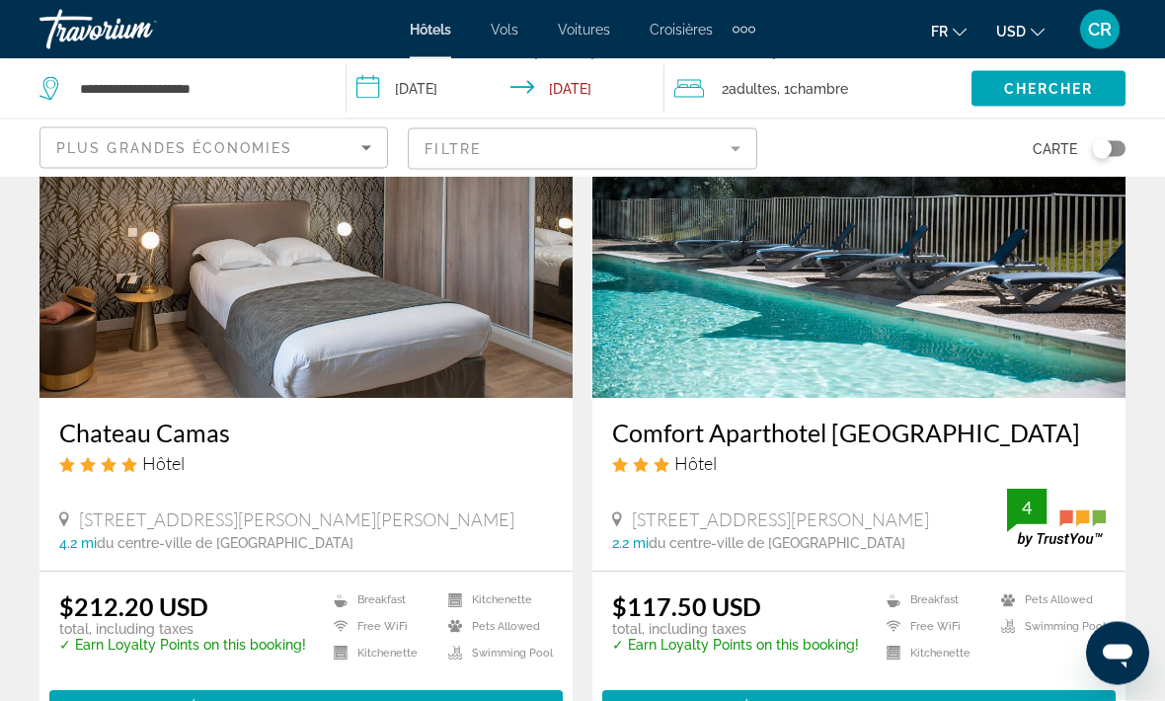
scroll to position [167, 0]
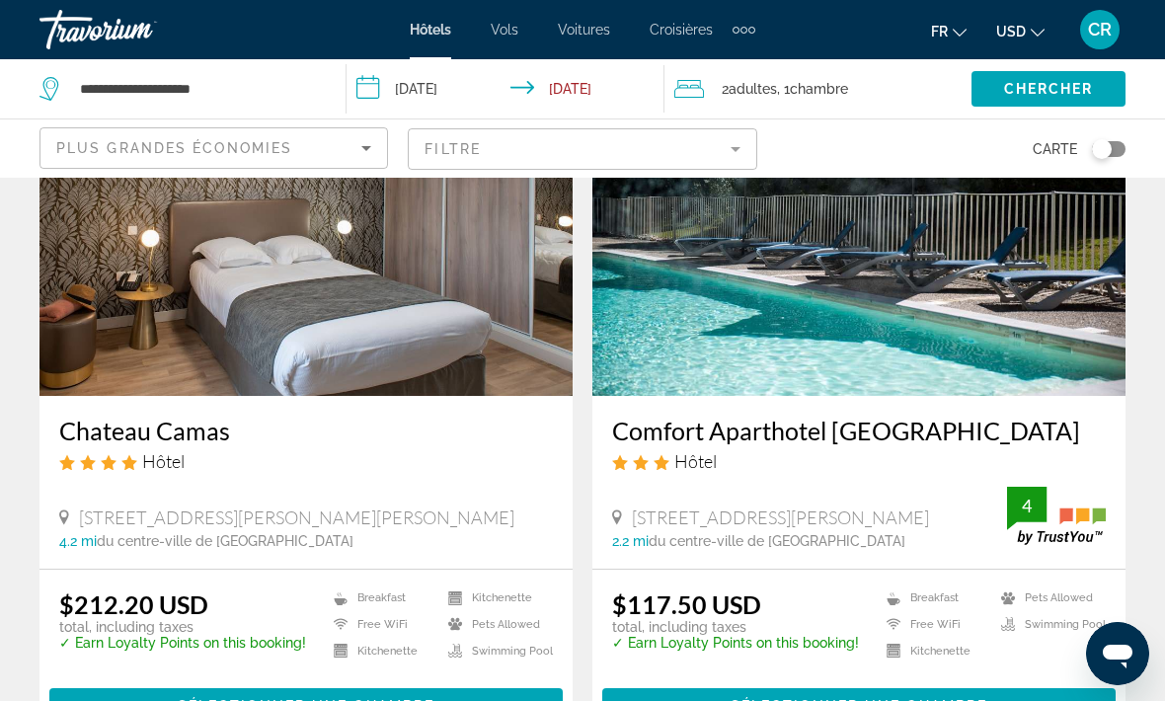
click at [358, 146] on icon "Sort by" at bounding box center [367, 148] width 24 height 24
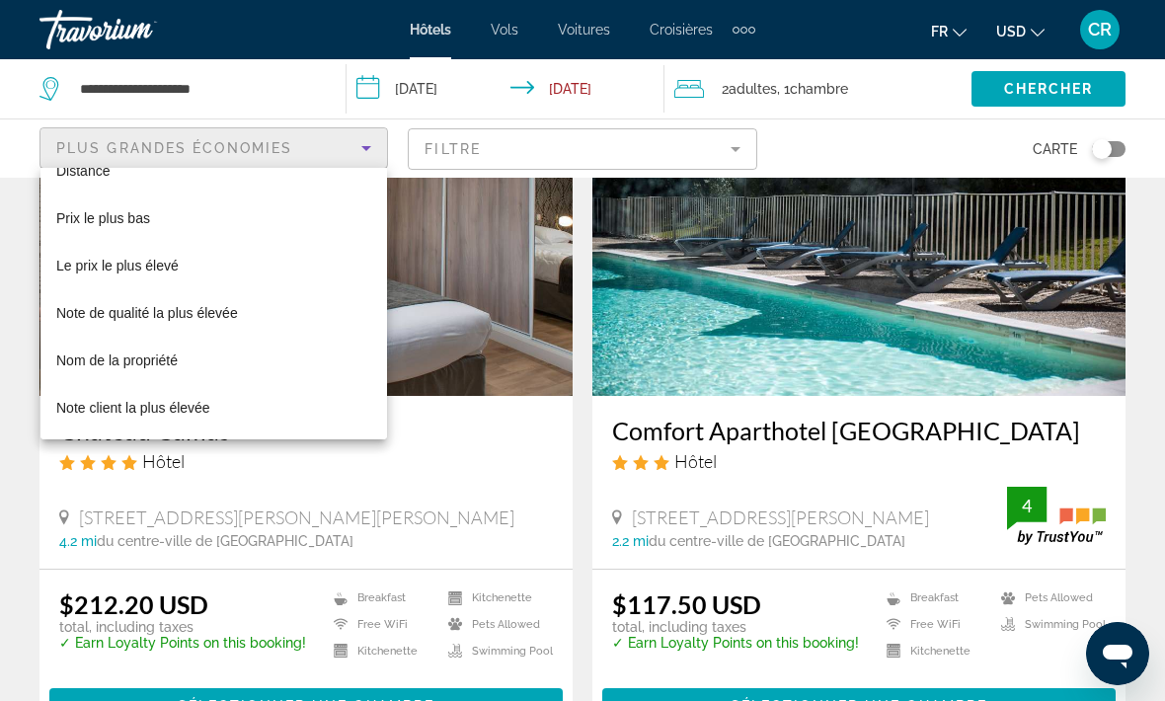
scroll to position [76, 0]
click at [610, 260] on div at bounding box center [582, 350] width 1165 height 701
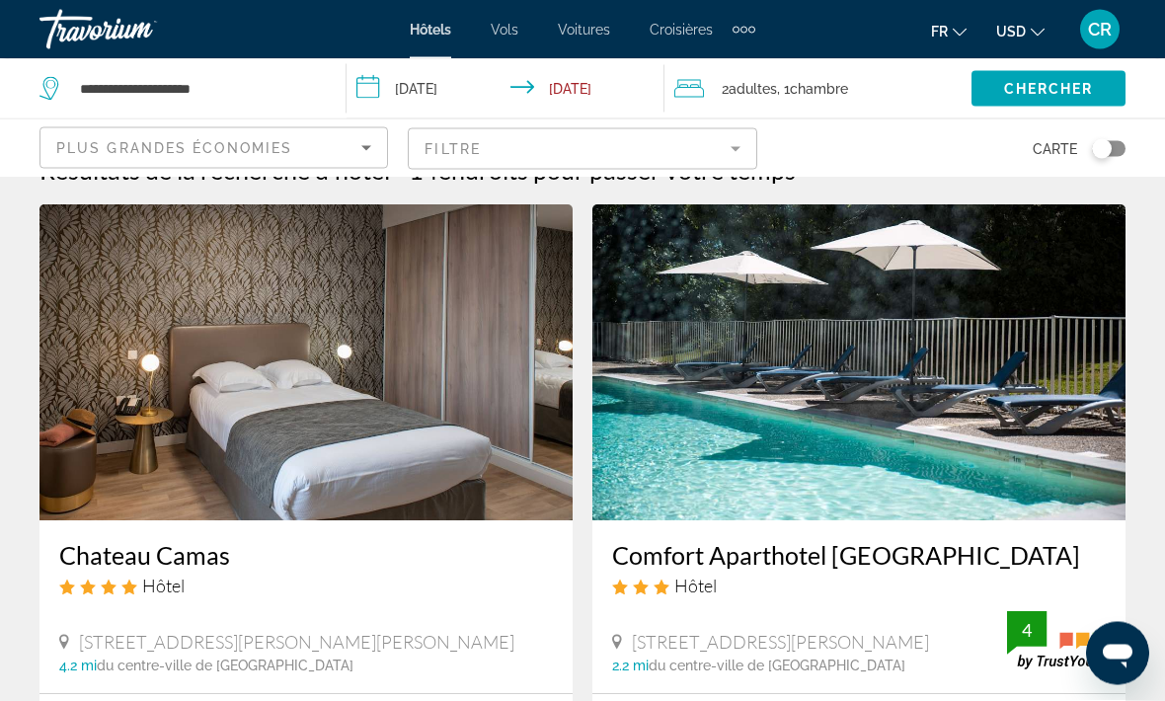
scroll to position [0, 0]
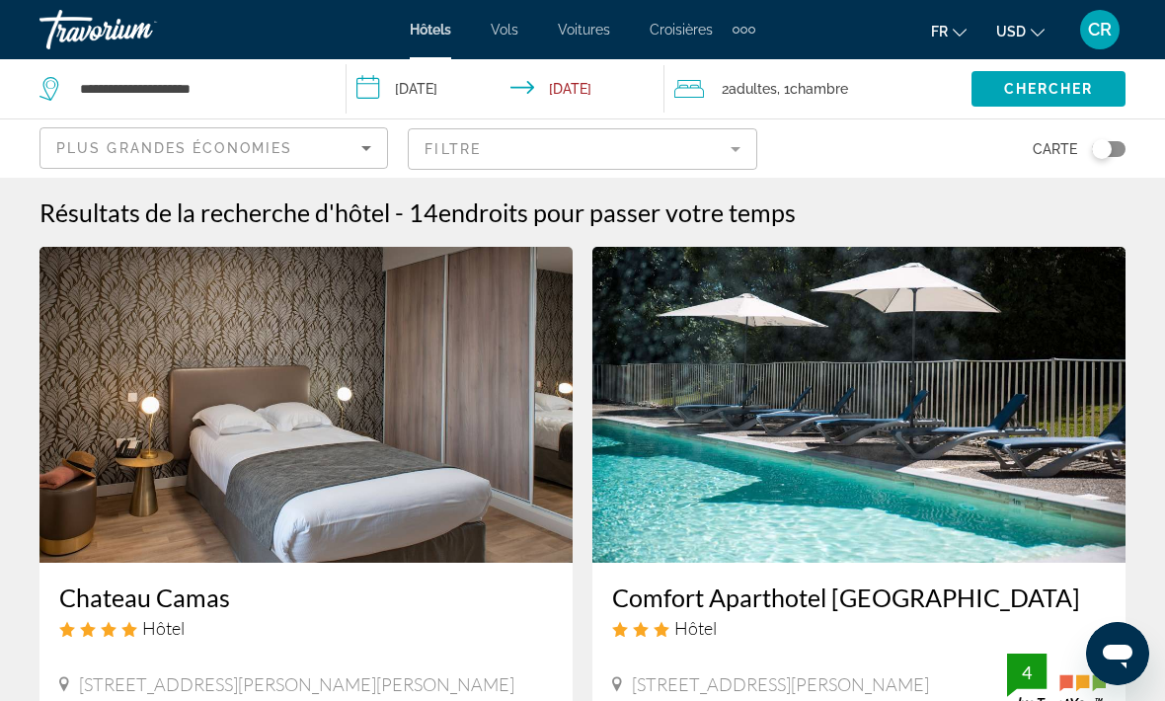
click at [733, 151] on mat-form-field "Filtre" at bounding box center [582, 148] width 349 height 41
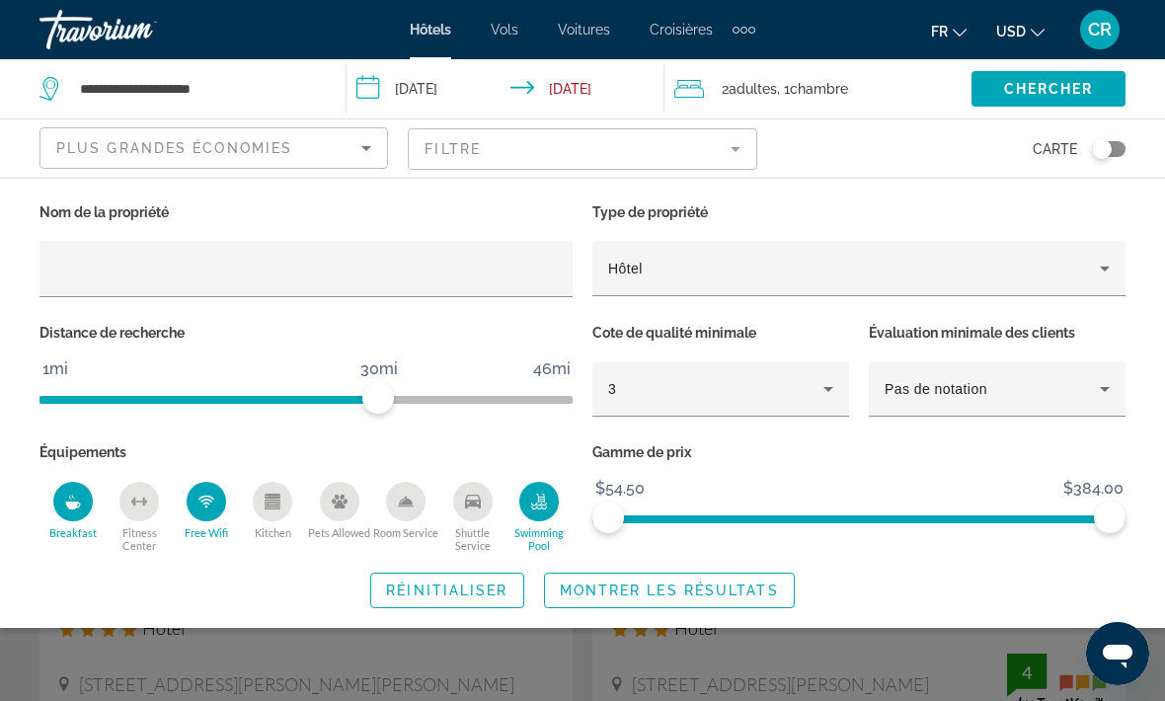
click at [349, 273] on input "Hotel Filters" at bounding box center [306, 270] width 502 height 24
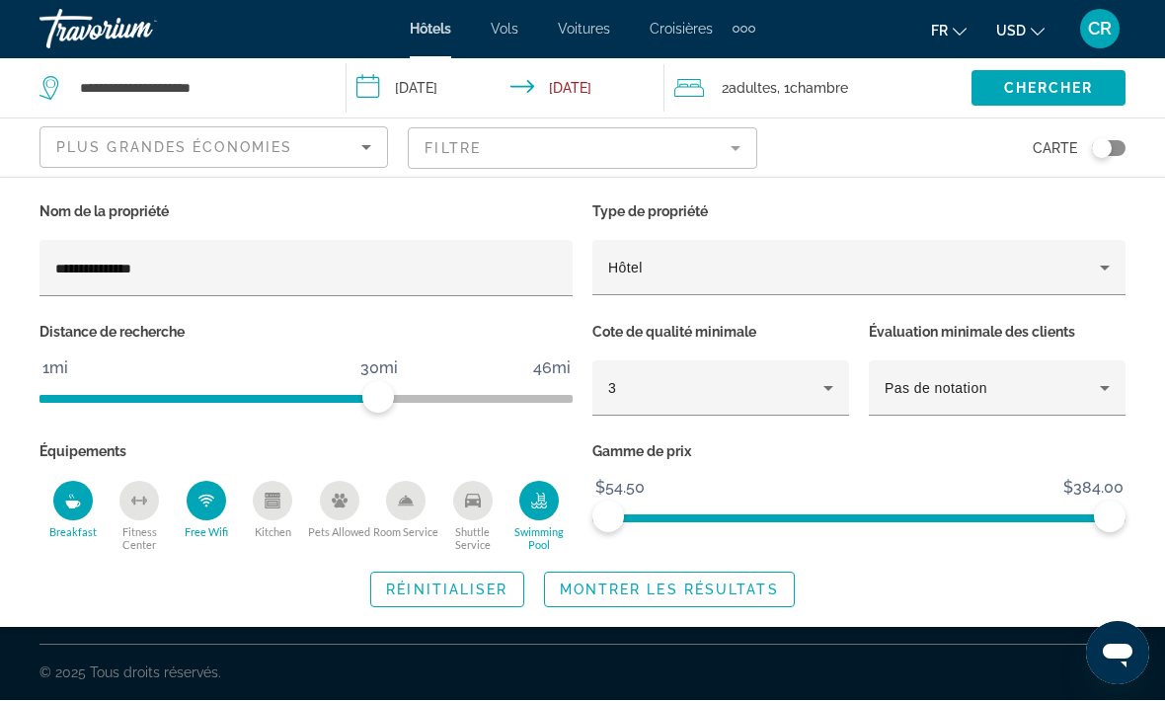
type input "**********"
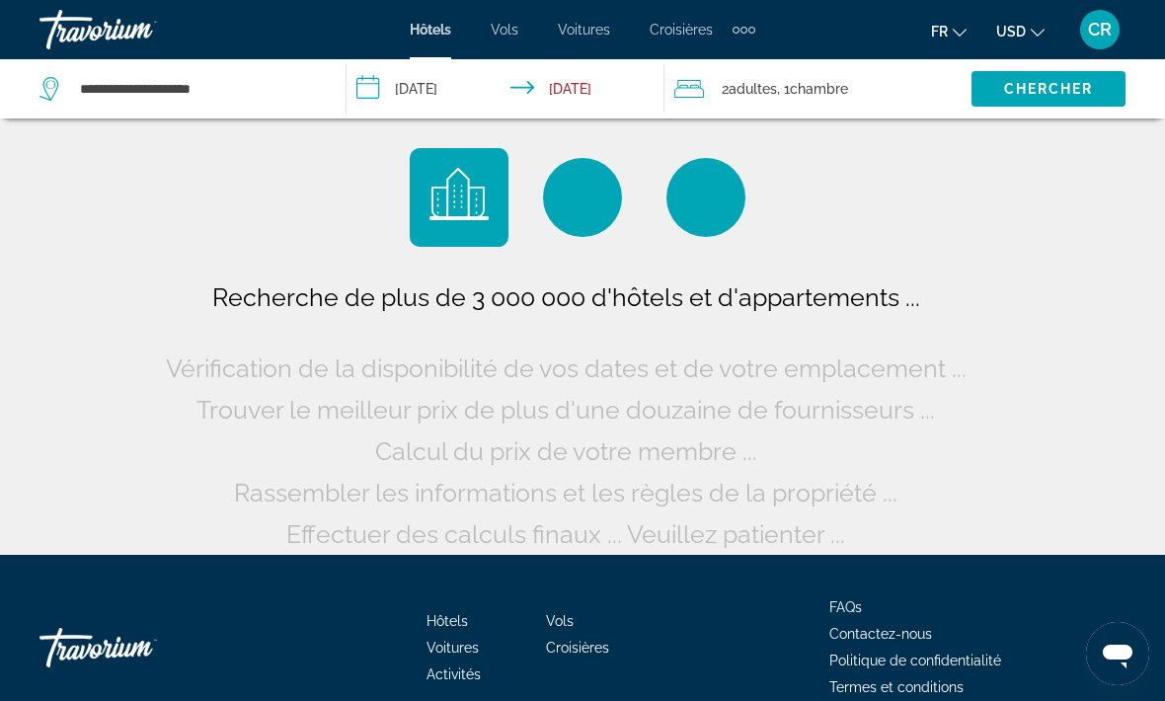
scroll to position [17, 0]
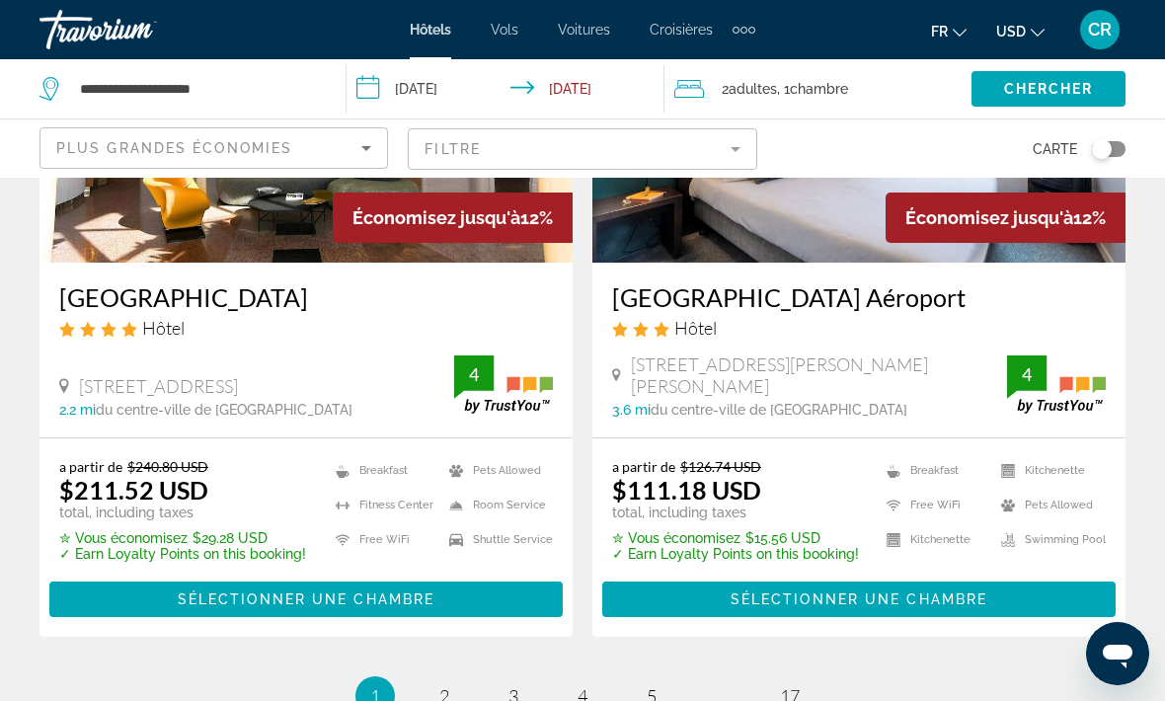
scroll to position [4074, 0]
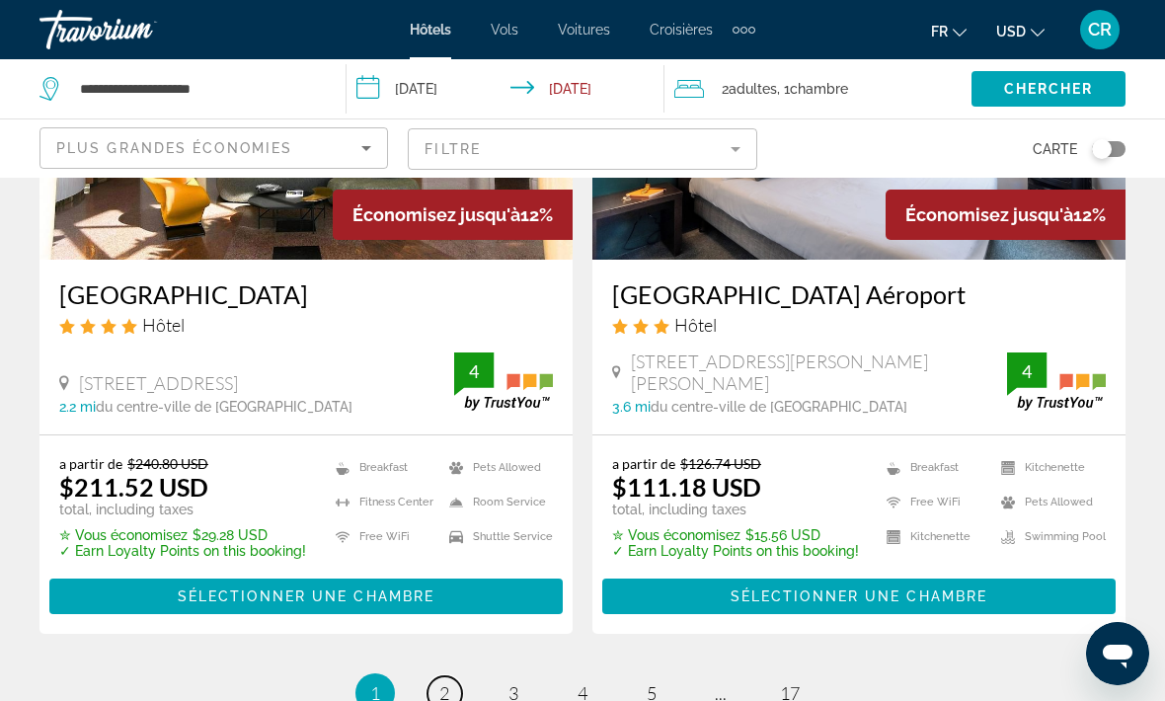
click at [442, 682] on span "2" at bounding box center [445, 693] width 10 height 22
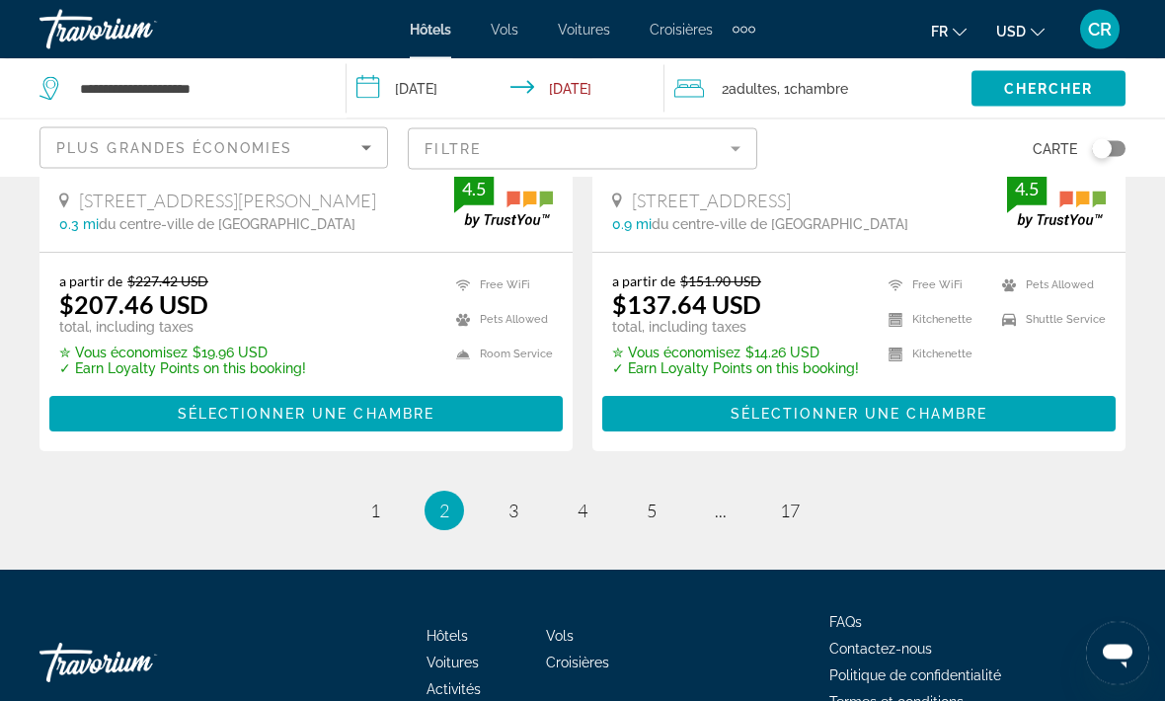
scroll to position [4247, 0]
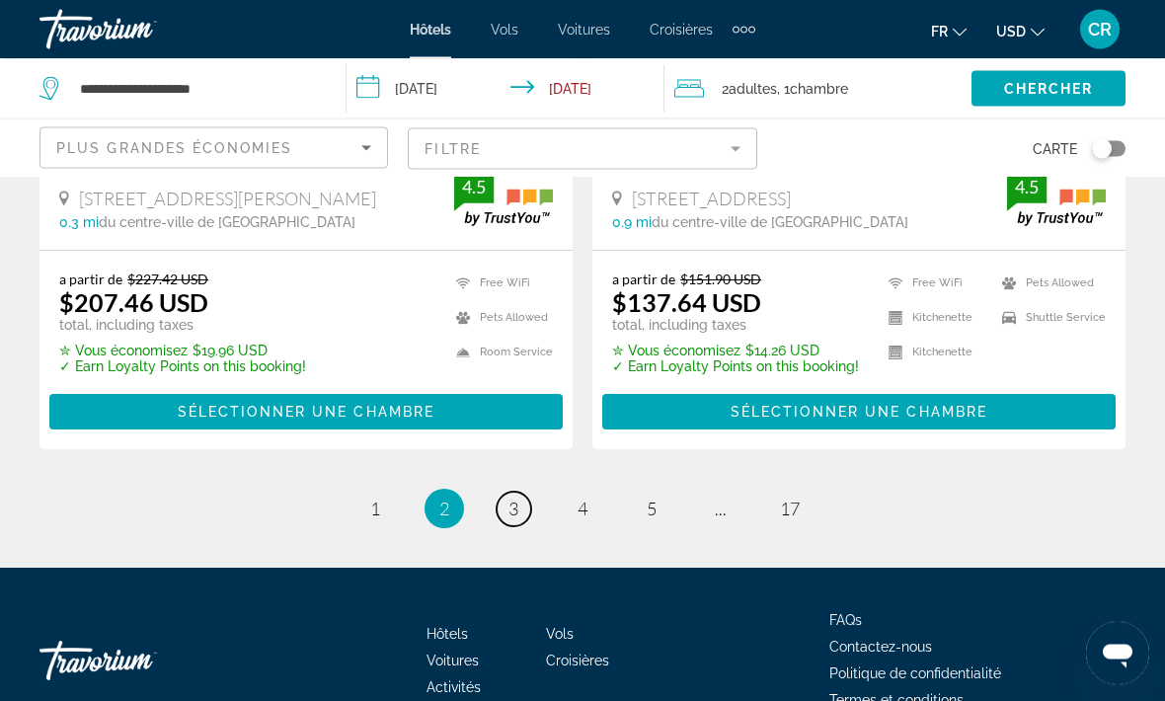
click at [511, 499] on span "3" at bounding box center [514, 510] width 10 height 22
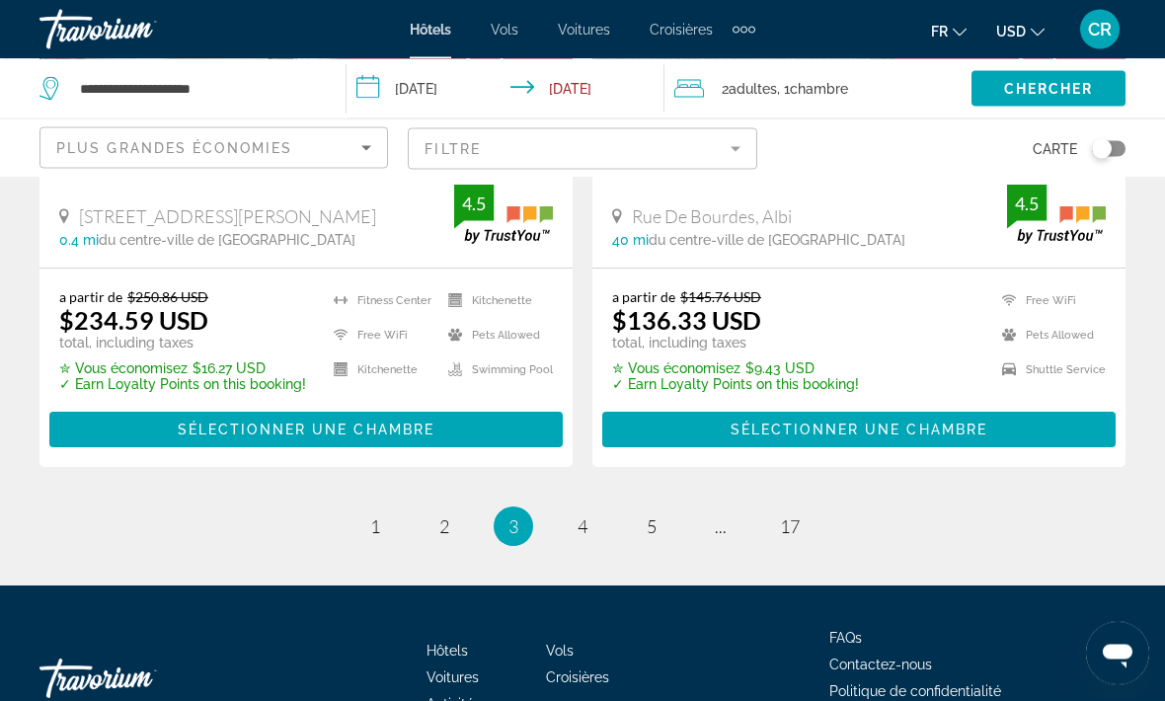
scroll to position [4200, 0]
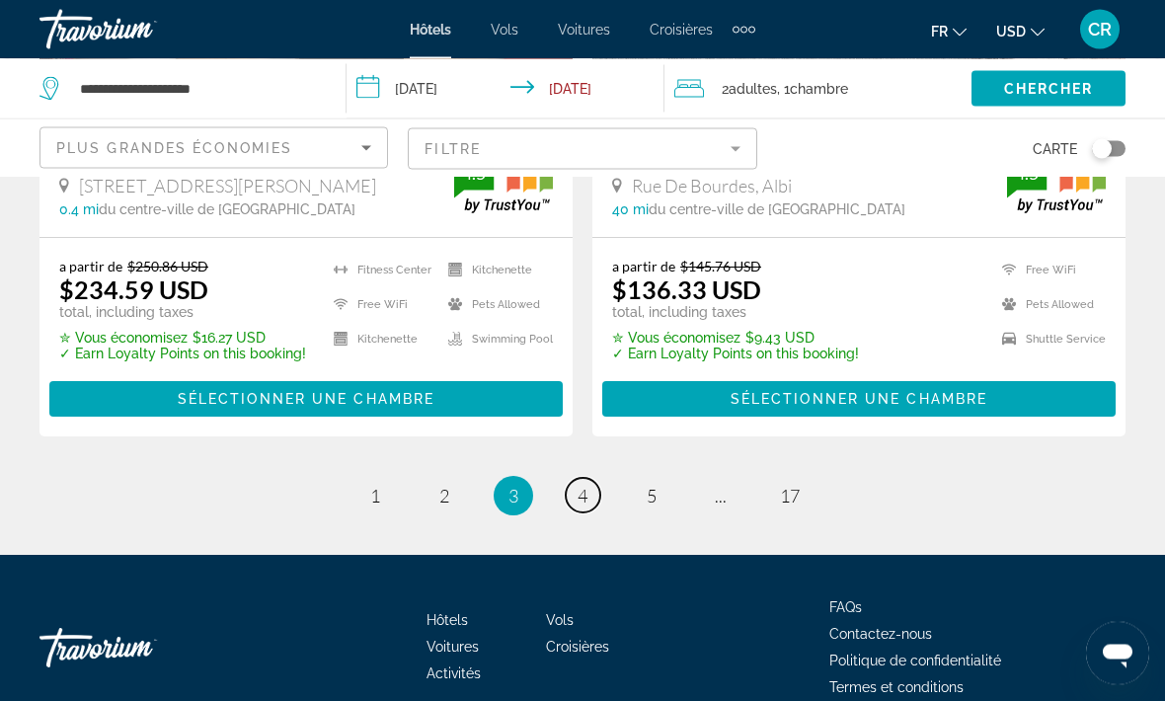
click at [584, 486] on span "4" at bounding box center [583, 497] width 10 height 22
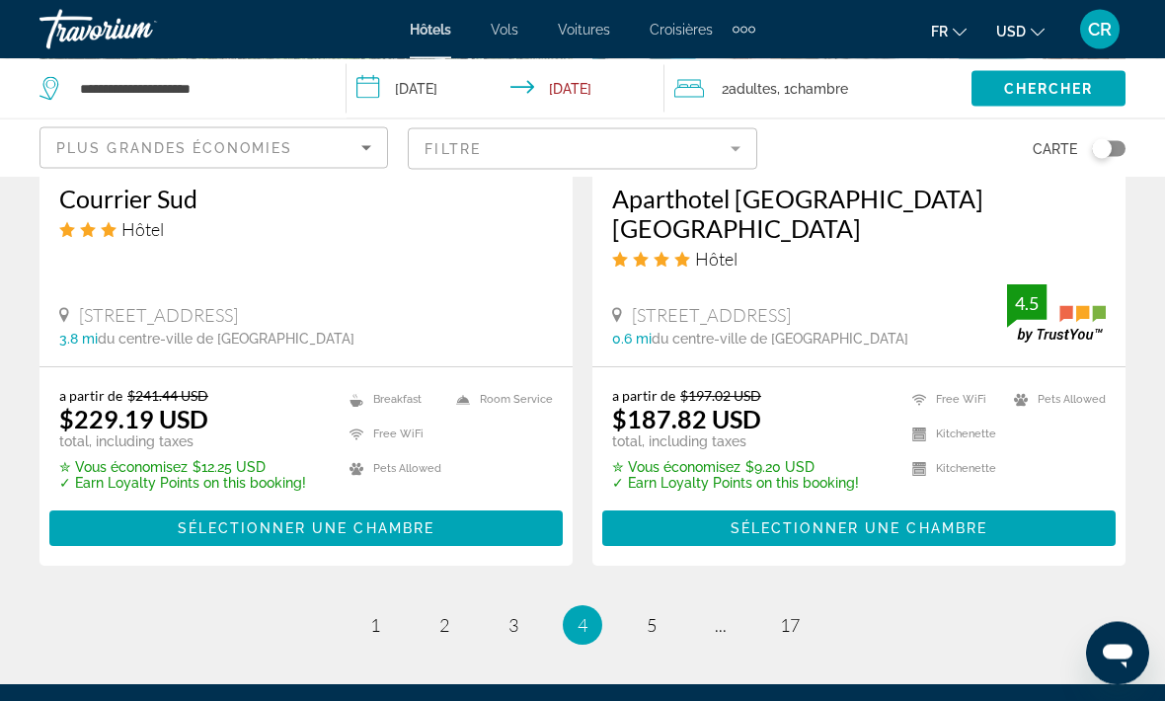
scroll to position [4117, 0]
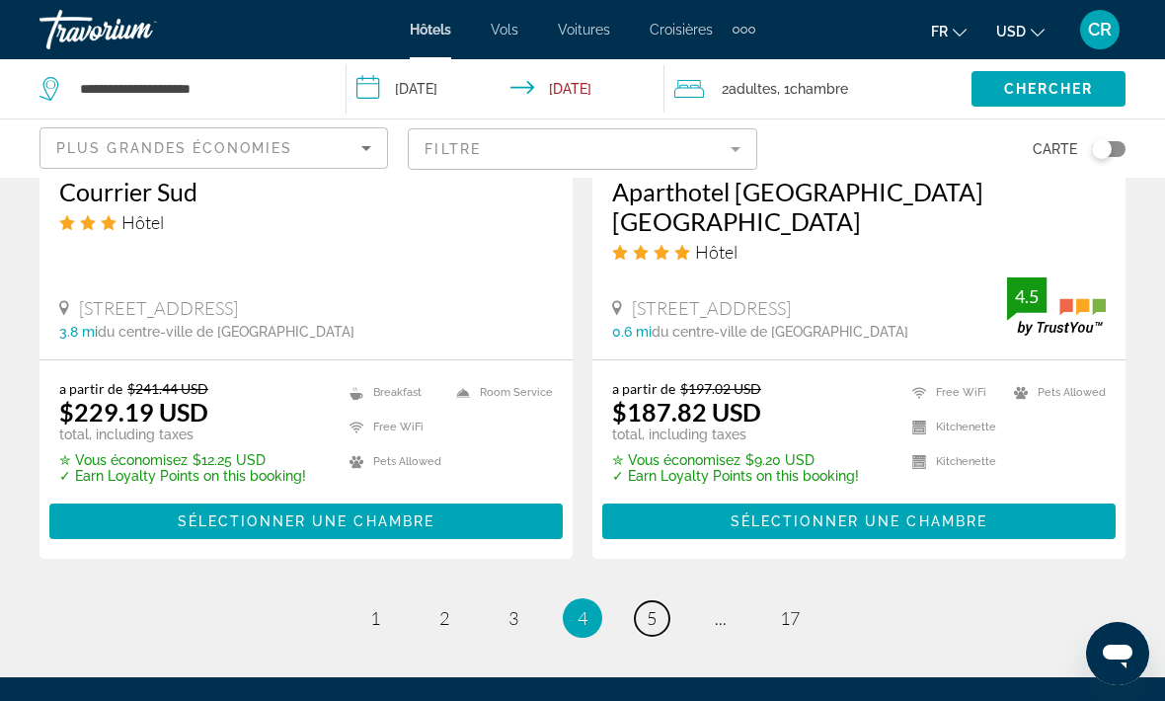
click at [647, 607] on span "5" at bounding box center [652, 618] width 10 height 22
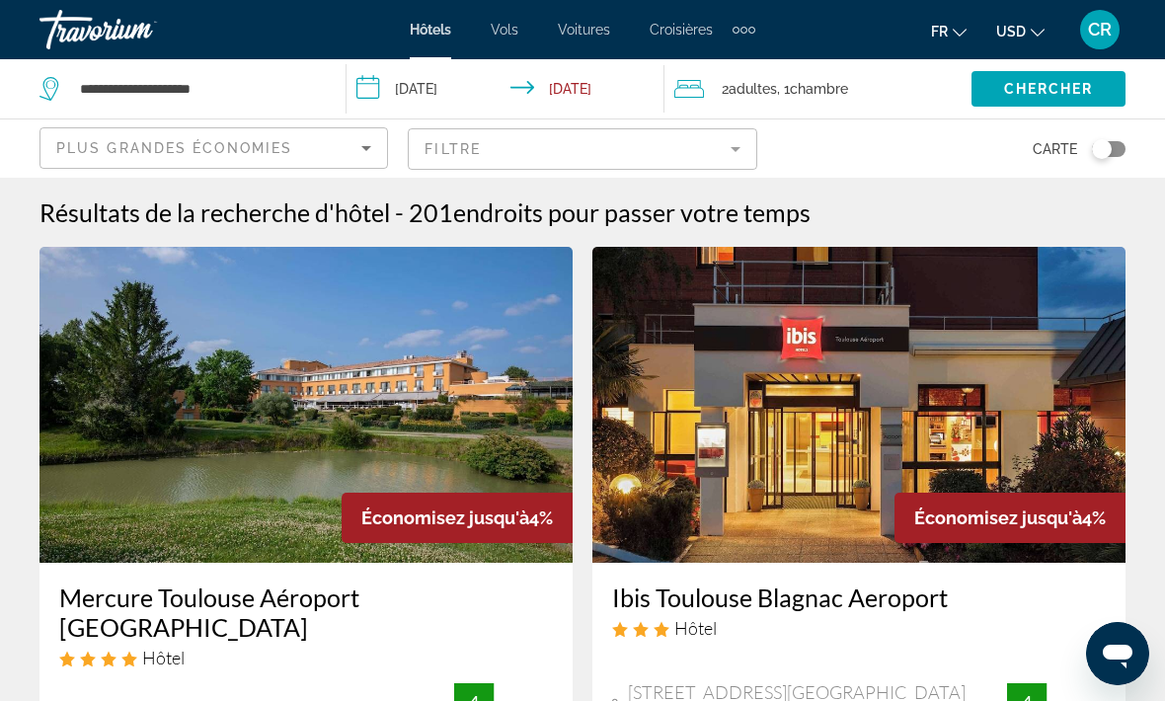
click at [734, 145] on mat-form-field "Filtre" at bounding box center [582, 148] width 349 height 41
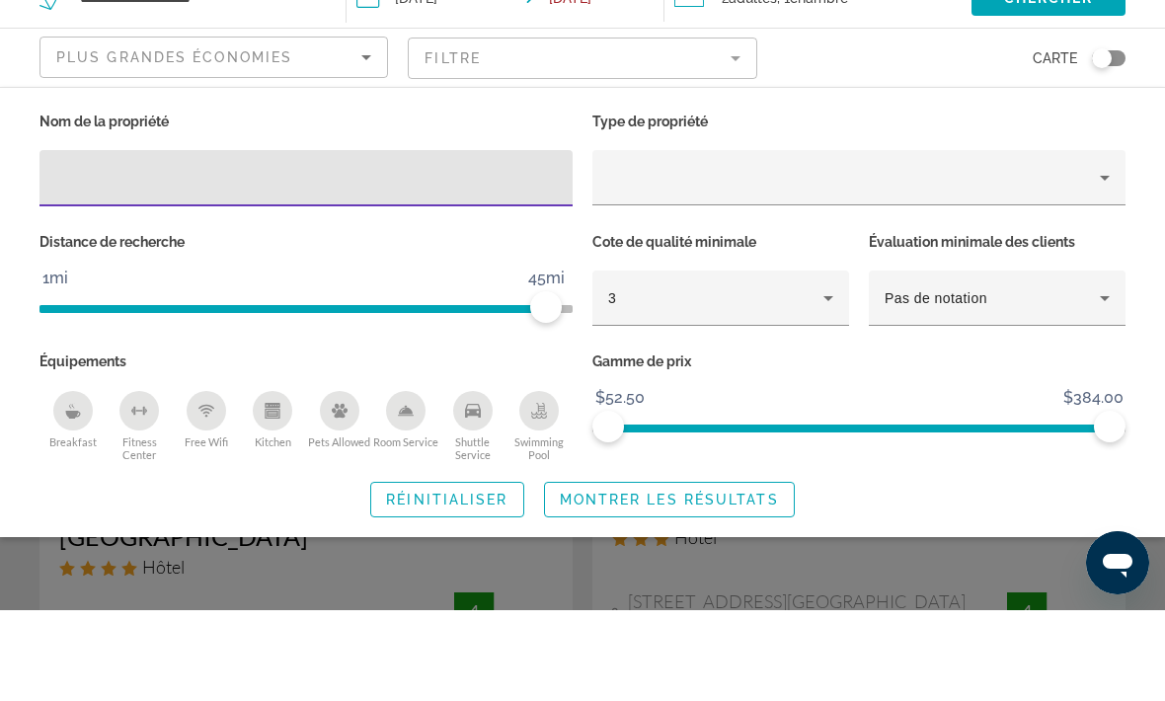
click at [1103, 257] on icon "Property type" at bounding box center [1105, 269] width 24 height 24
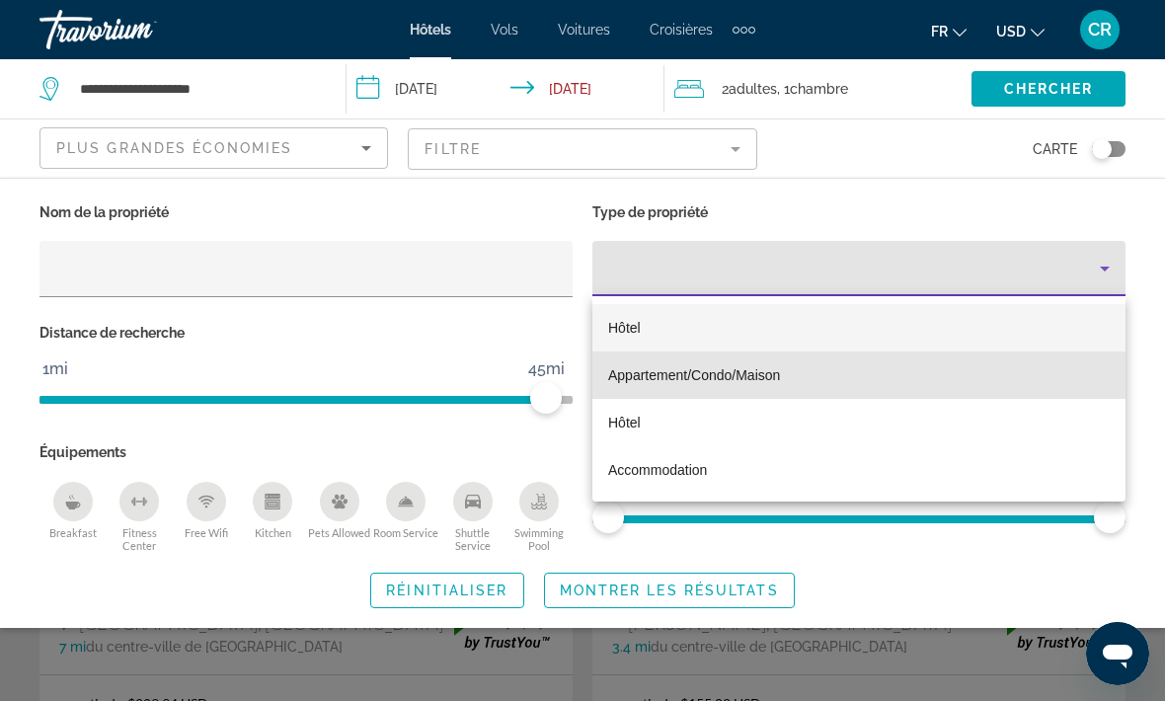
click at [796, 375] on mat-option "Appartement/Condo/Maison" at bounding box center [859, 375] width 533 height 47
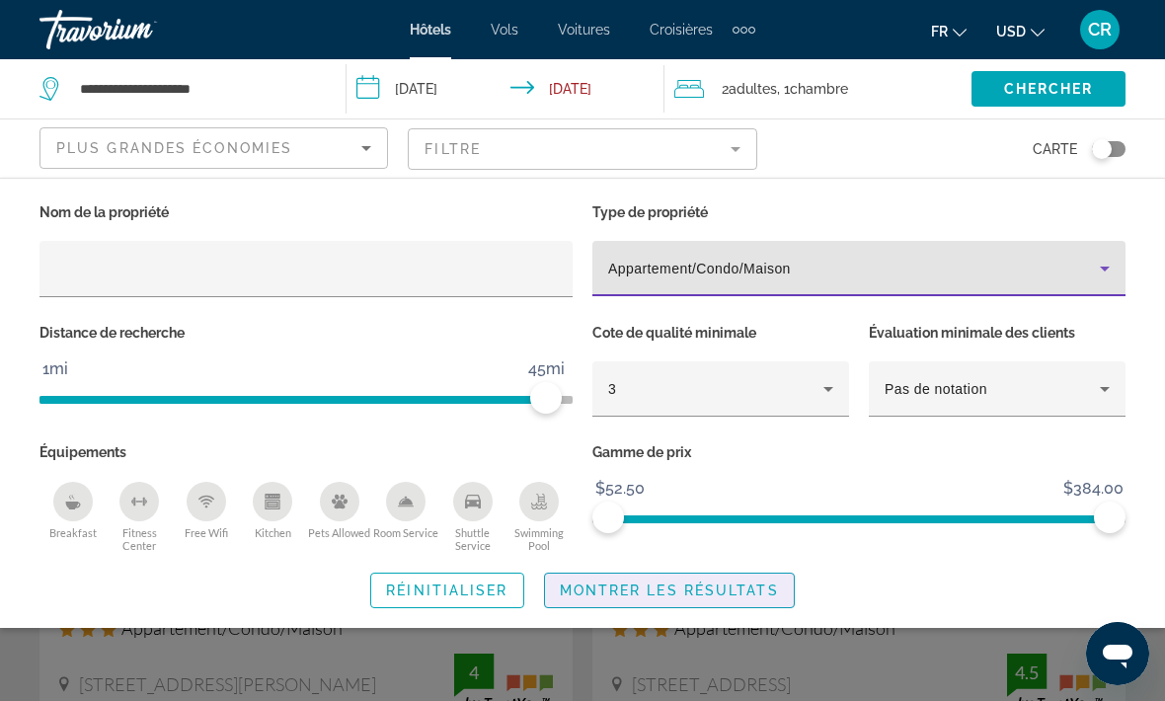
click at [588, 583] on span "Montrer les résultats" at bounding box center [669, 591] width 219 height 16
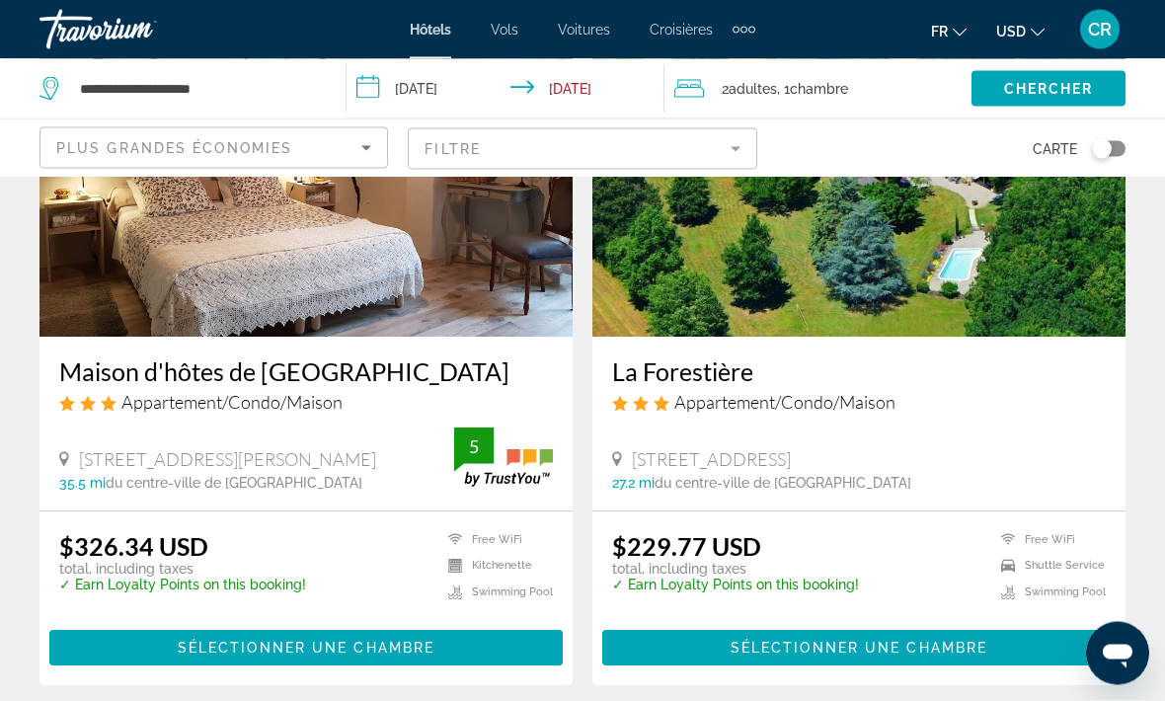
scroll to position [929, 0]
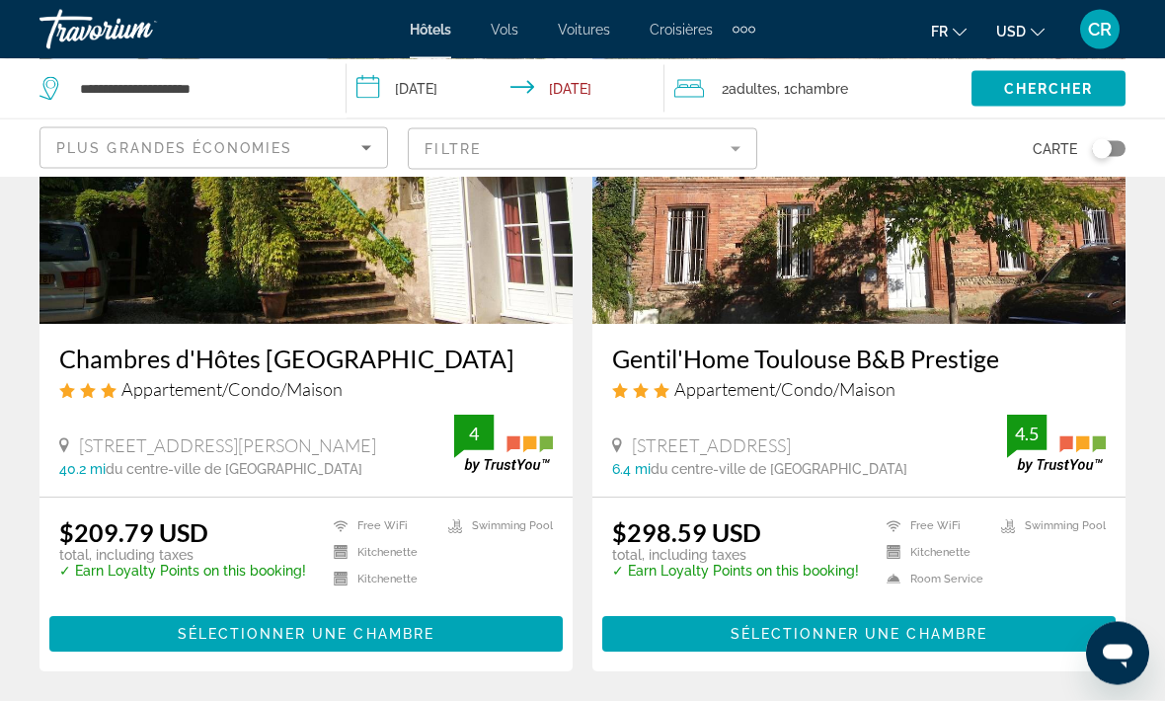
click at [1094, 154] on div "Toggle map" at bounding box center [1102, 149] width 20 height 20
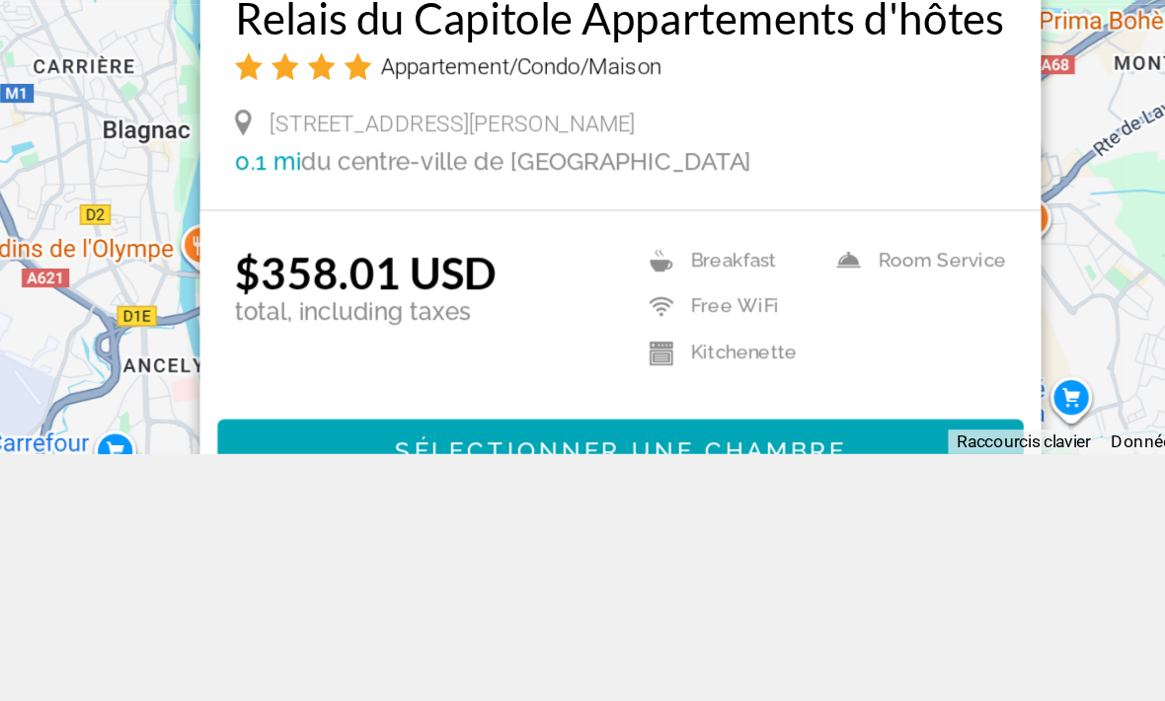
scroll to position [243, 0]
click at [522, 332] on div "**********" at bounding box center [582, 350] width 1165 height 701
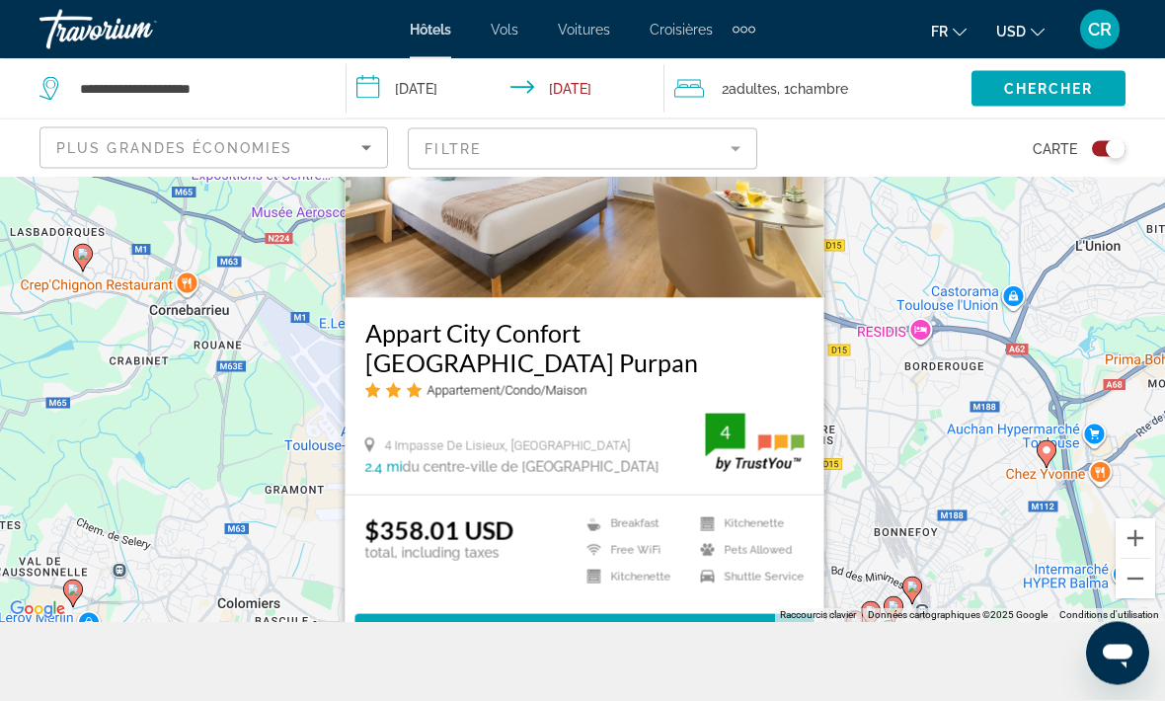
scroll to position [80, 0]
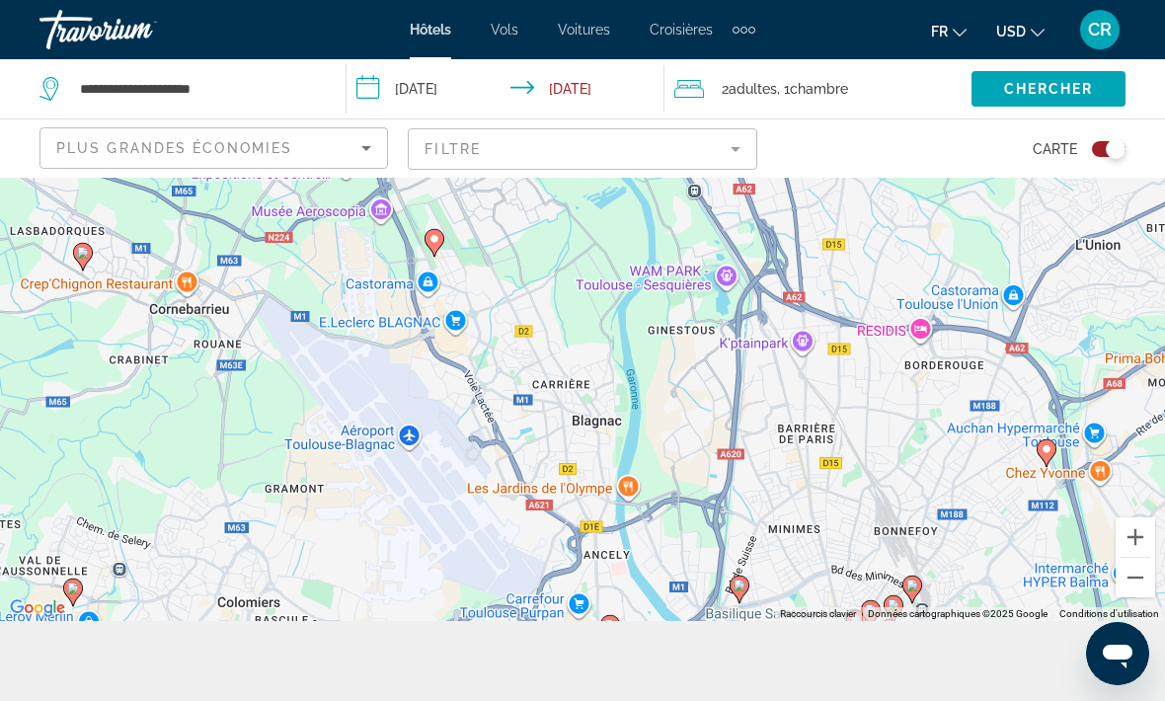
click at [941, 583] on div "Pour activer le glissement avec le clavier, appuyez sur Alt+Entrée. Une fois ce…" at bounding box center [582, 359] width 1165 height 523
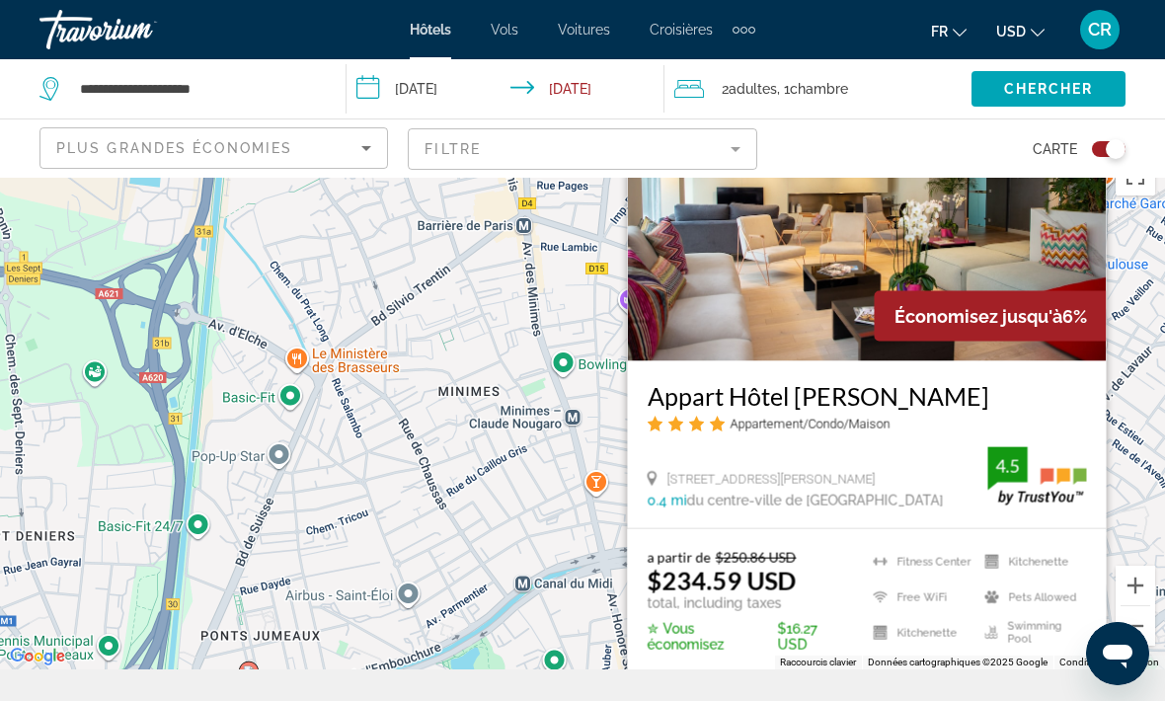
scroll to position [35, 0]
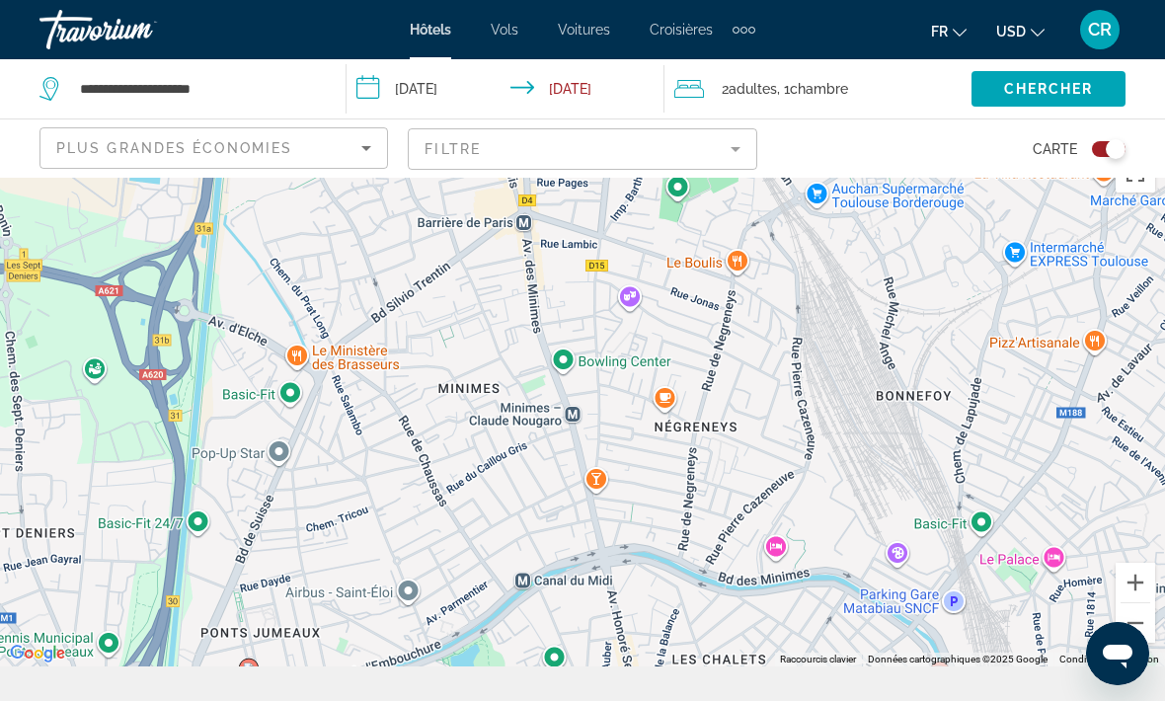
click at [537, 518] on div "Pour activer le glissement avec le clavier, appuyez sur Alt+Entrée. Une fois ce…" at bounding box center [582, 404] width 1165 height 523
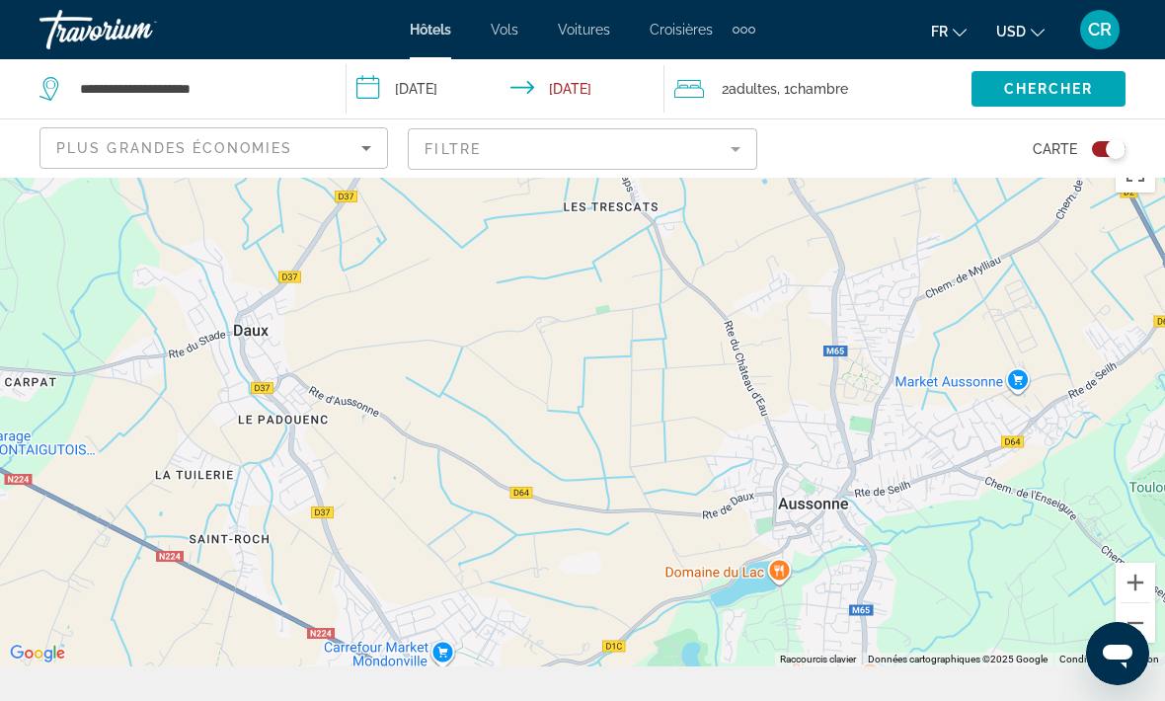
scroll to position [0, 0]
